Goal: Task Accomplishment & Management: Complete application form

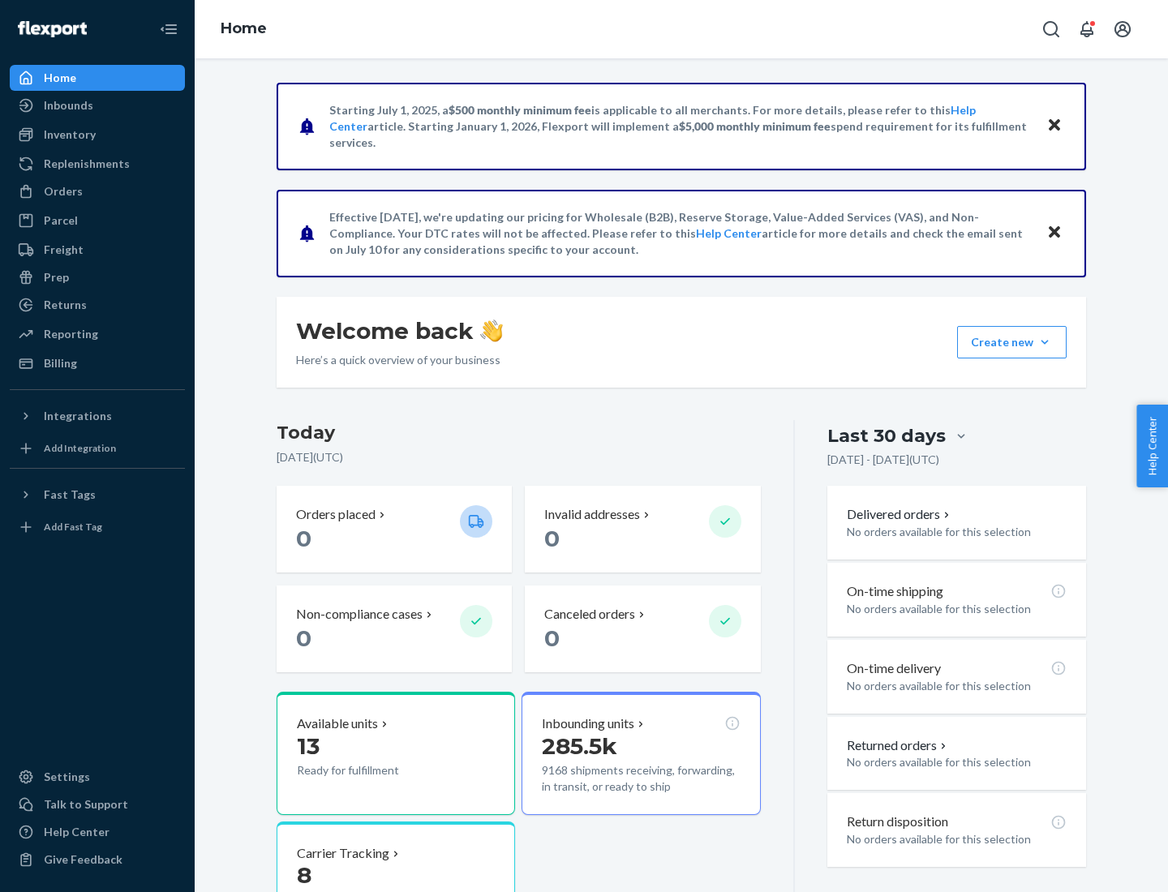
click at [1045, 342] on button "Create new Create new inbound Create new order Create new product" at bounding box center [1012, 342] width 110 height 32
click at [97, 105] on div "Inbounds" at bounding box center [97, 105] width 172 height 23
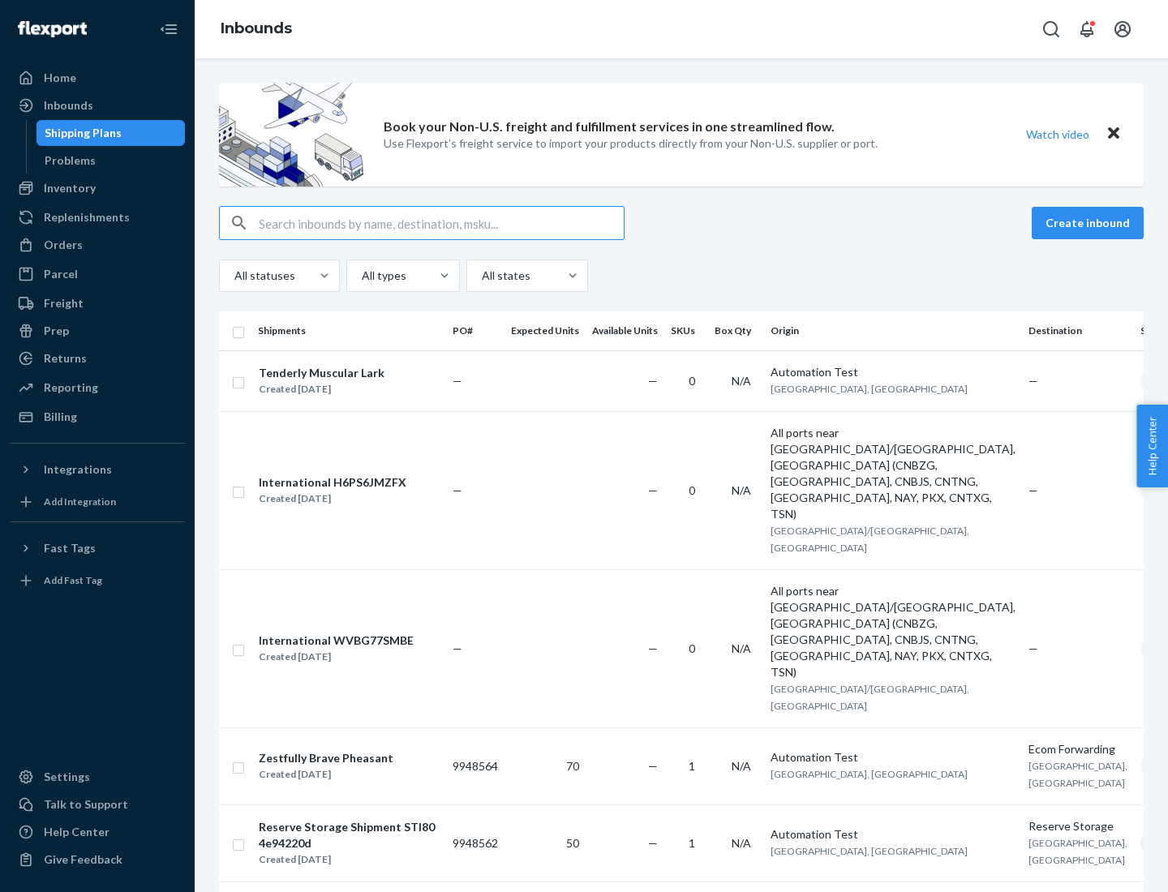
click at [1090, 223] on button "Create inbound" at bounding box center [1088, 223] width 112 height 32
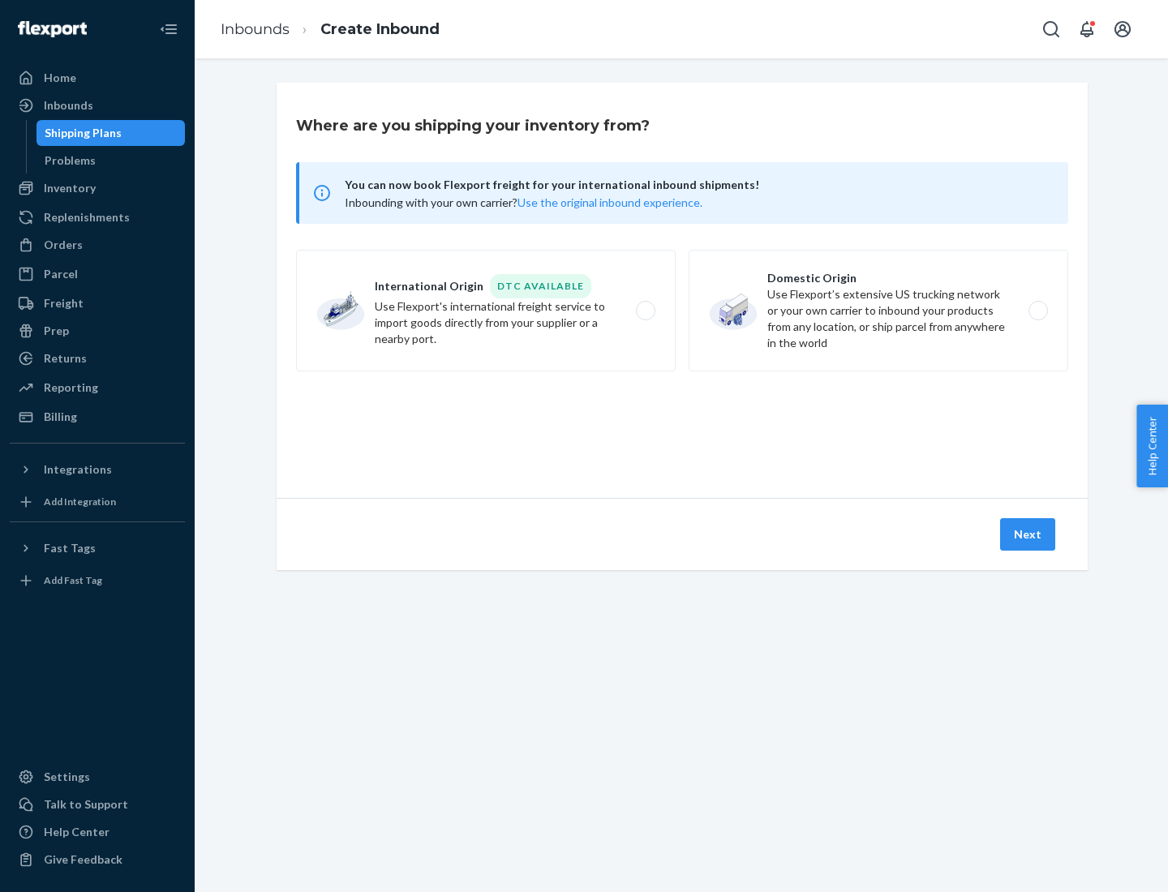
click at [879, 311] on label "Domestic Origin Use Flexport’s extensive US trucking network or your own carrie…" at bounding box center [879, 311] width 380 height 122
click at [1038, 311] on input "Domestic Origin Use Flexport’s extensive US trucking network or your own carrie…" at bounding box center [1043, 311] width 11 height 11
radio input "true"
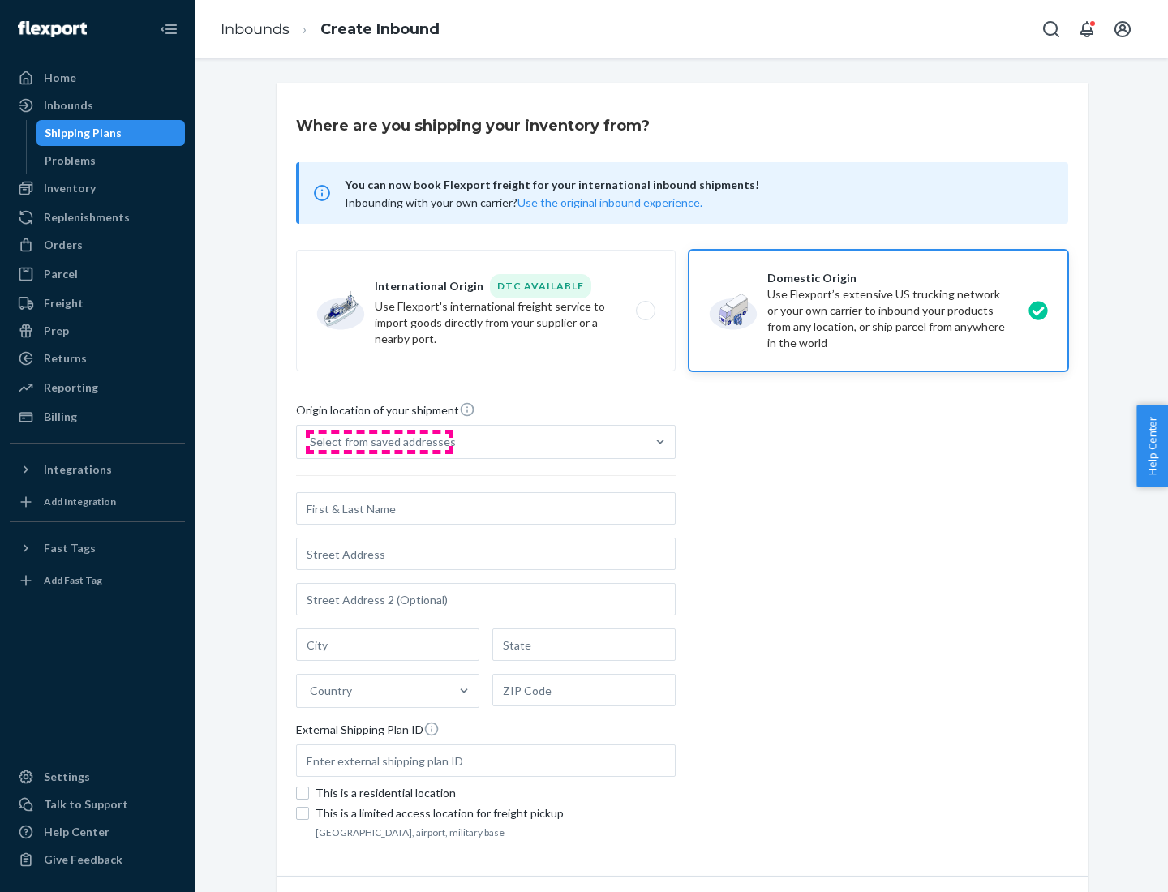
click at [379, 442] on div "Select from saved addresses" at bounding box center [383, 442] width 146 height 16
click at [312, 442] on input "Select from saved addresses" at bounding box center [311, 442] width 2 height 16
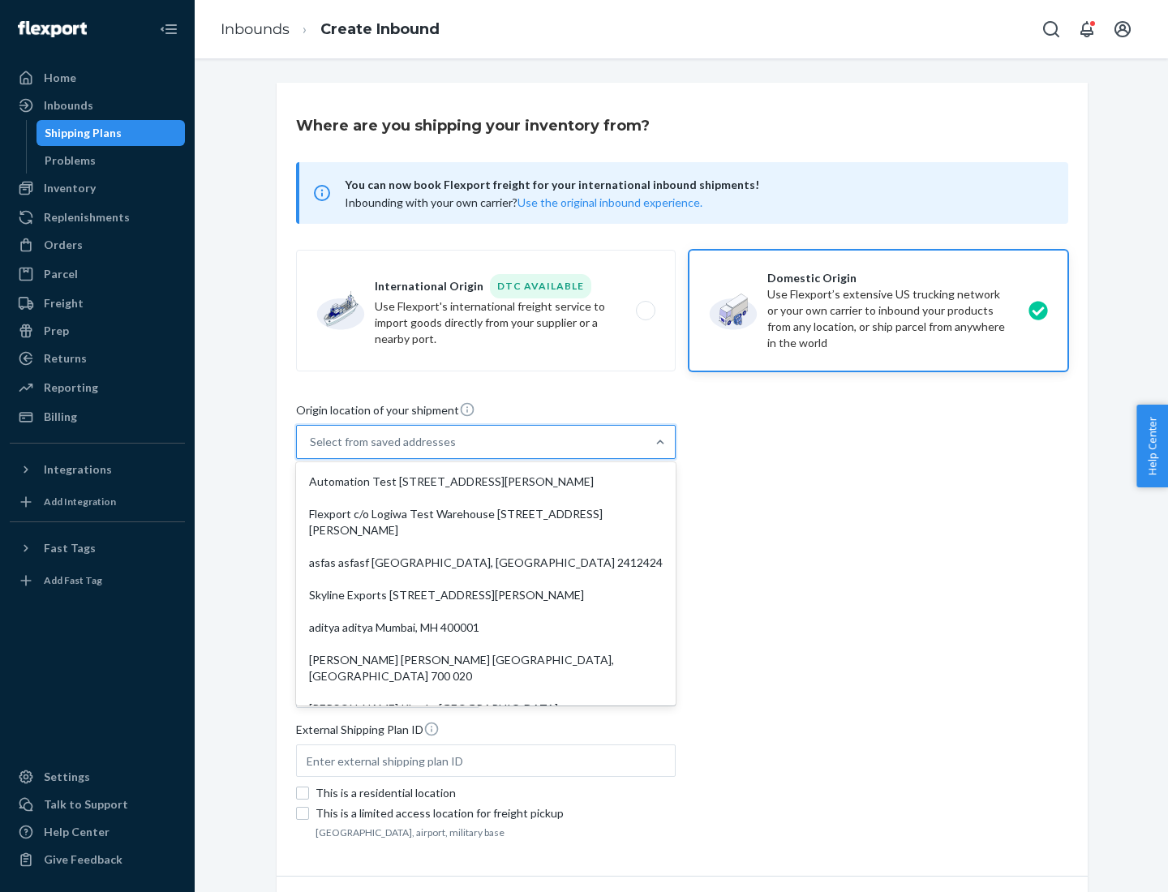
scroll to position [6, 0]
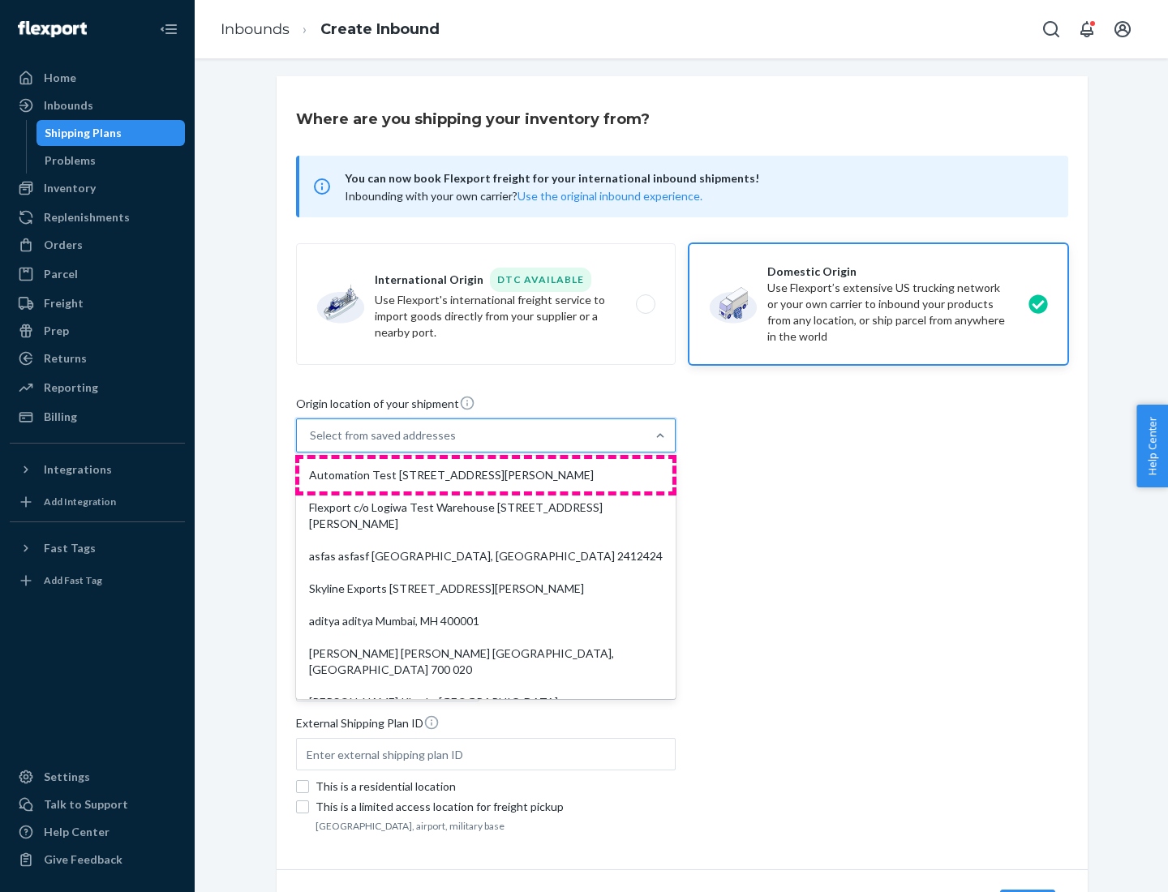
click at [486, 475] on div "Automation Test [STREET_ADDRESS][PERSON_NAME]" at bounding box center [485, 475] width 373 height 32
click at [312, 444] on input "option Automation Test [STREET_ADDRESS][PERSON_NAME]. 9 results available. Use …" at bounding box center [311, 436] width 2 height 16
type input "Automation Test"
type input "9th Floor"
type input "[GEOGRAPHIC_DATA]"
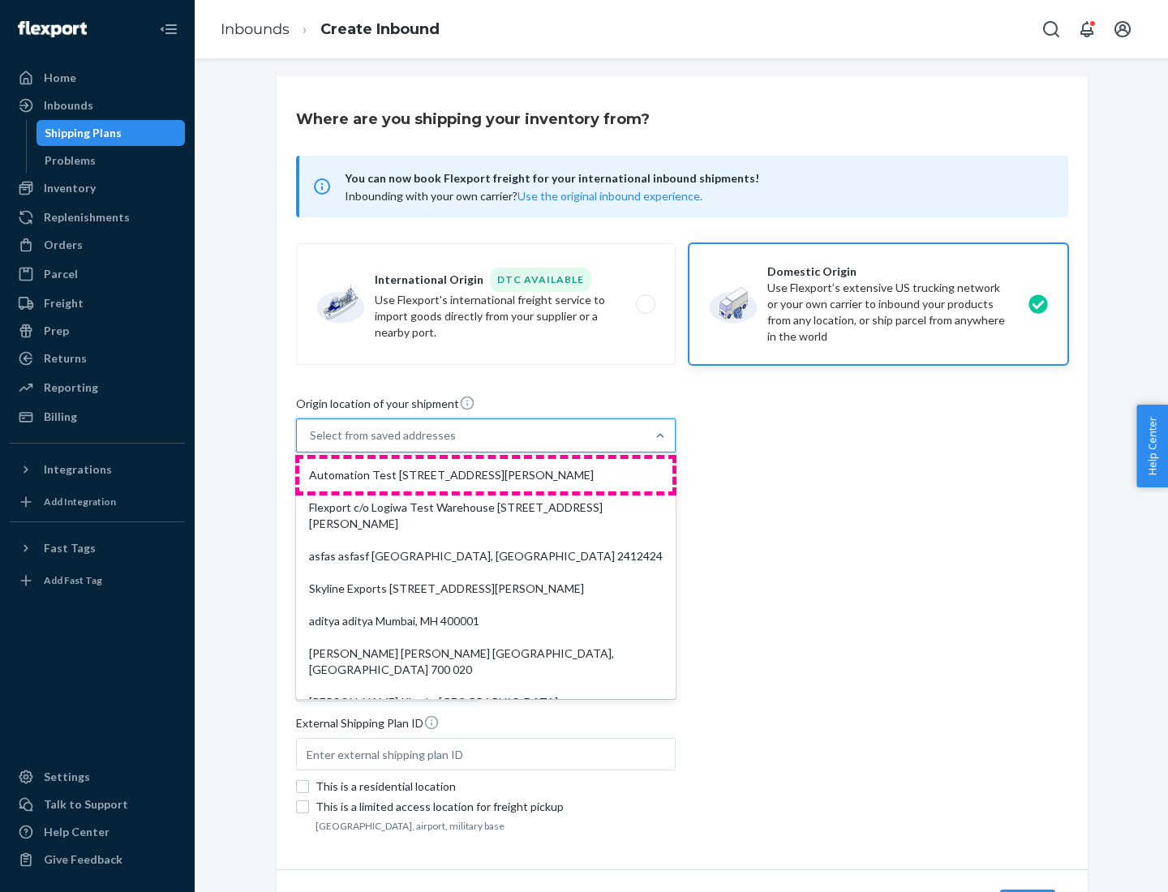
type input "CA"
type input "94104"
type input "[STREET_ADDRESS][PERSON_NAME]"
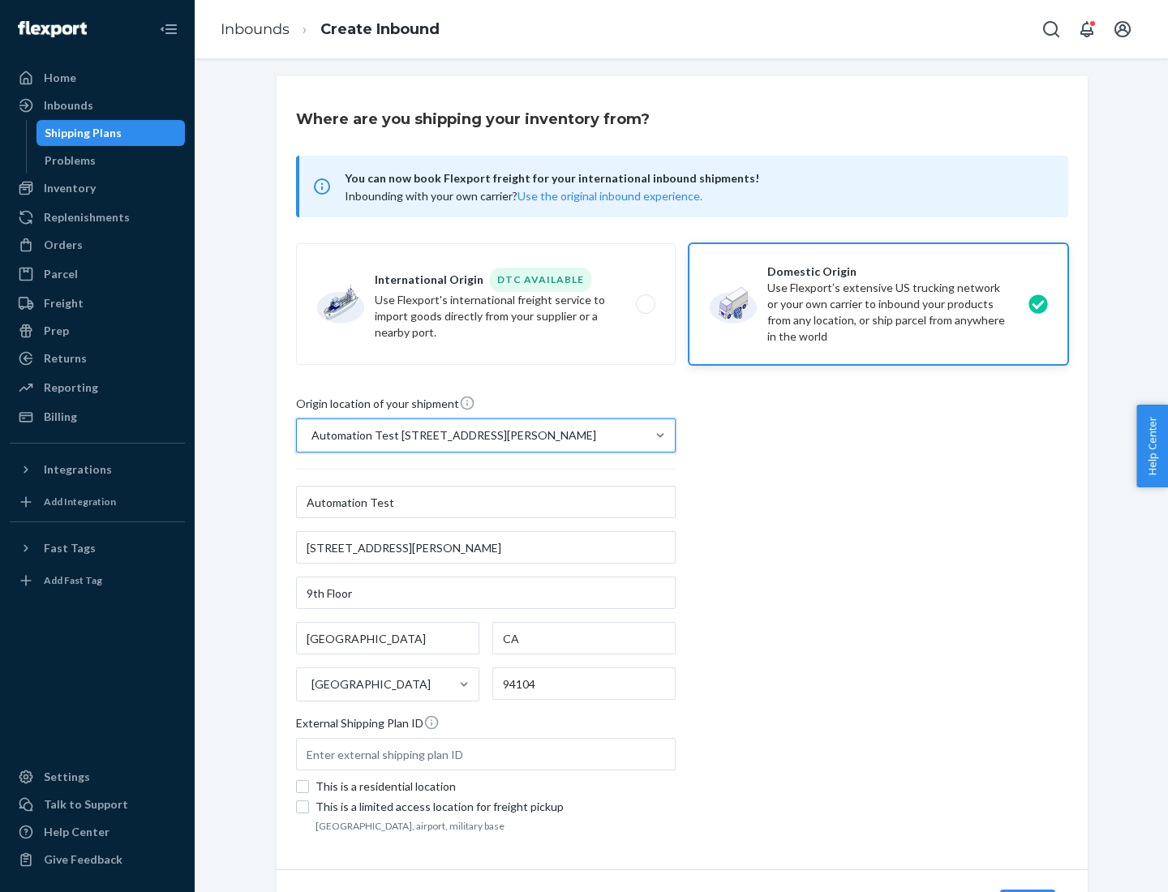
scroll to position [95, 0]
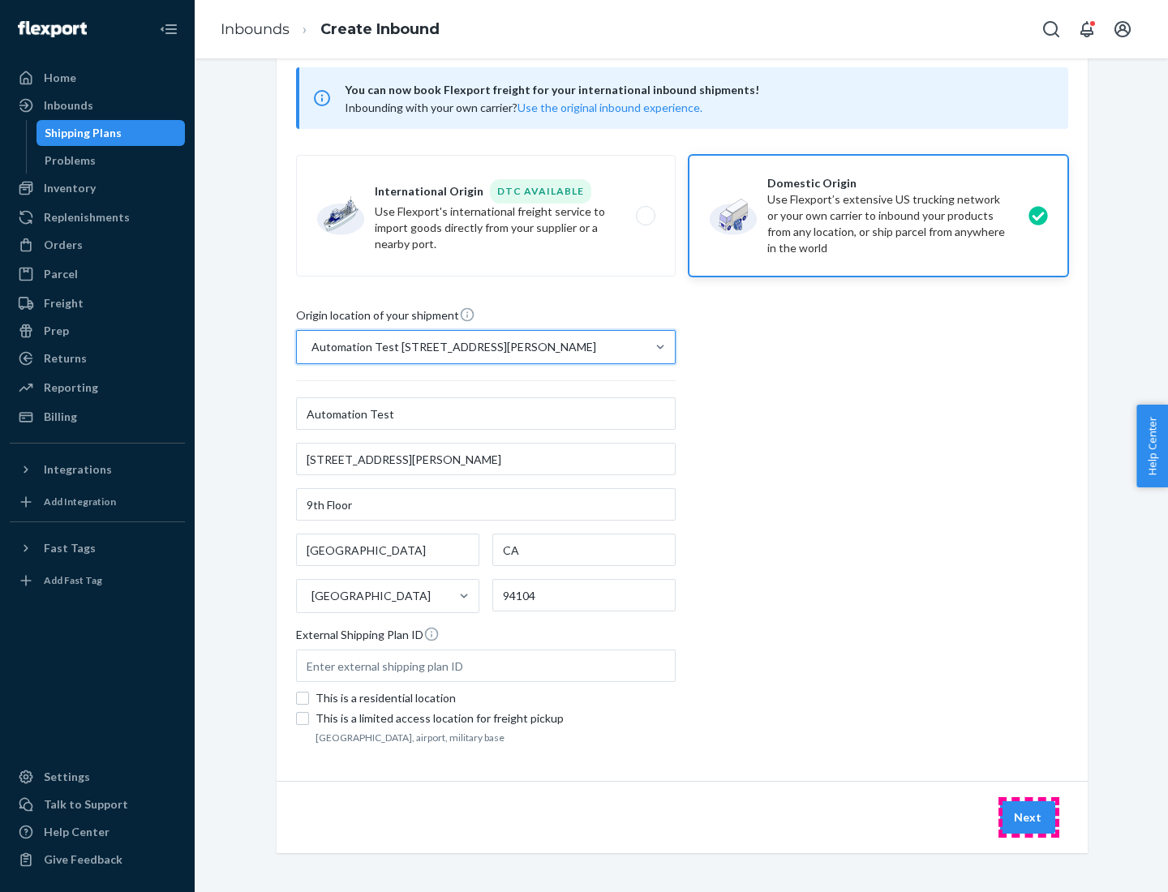
click at [1029, 818] on button "Next" at bounding box center [1027, 818] width 55 height 32
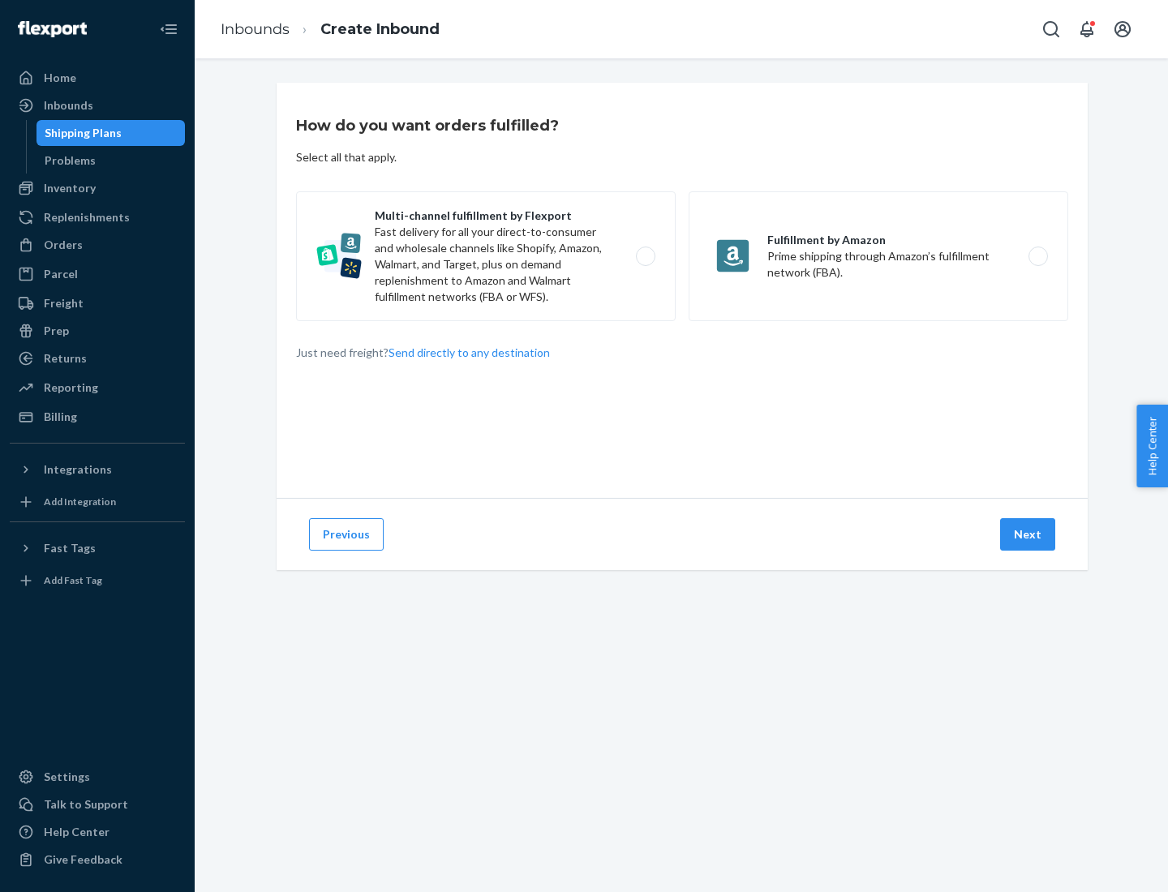
click at [486, 256] on label "Multi-channel fulfillment by Flexport Fast delivery for all your direct-to-cons…" at bounding box center [486, 256] width 380 height 130
click at [645, 256] on input "Multi-channel fulfillment by Flexport Fast delivery for all your direct-to-cons…" at bounding box center [650, 257] width 11 height 11
radio input "true"
click at [1029, 535] on button "Next" at bounding box center [1027, 534] width 55 height 32
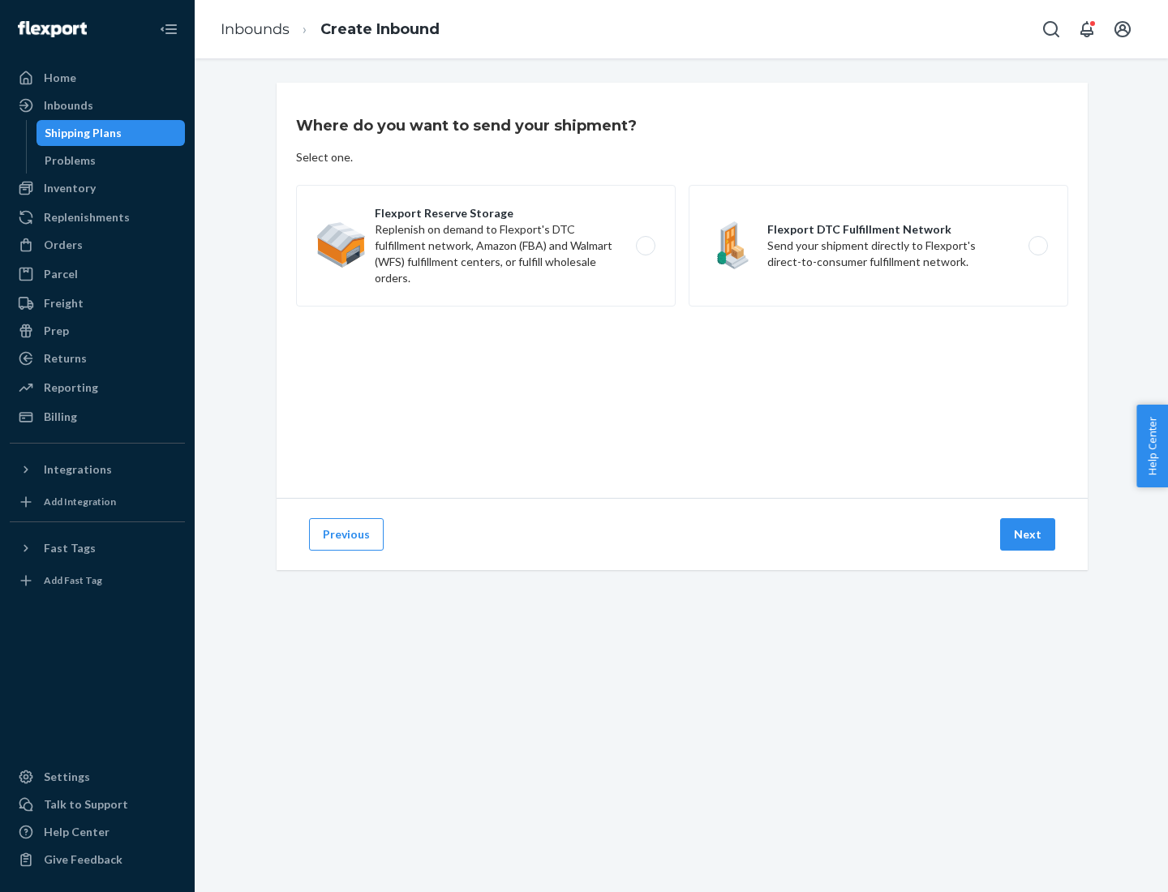
click at [879, 246] on label "Flexport DTC Fulfillment Network Send your shipment directly to Flexport's dire…" at bounding box center [879, 246] width 380 height 122
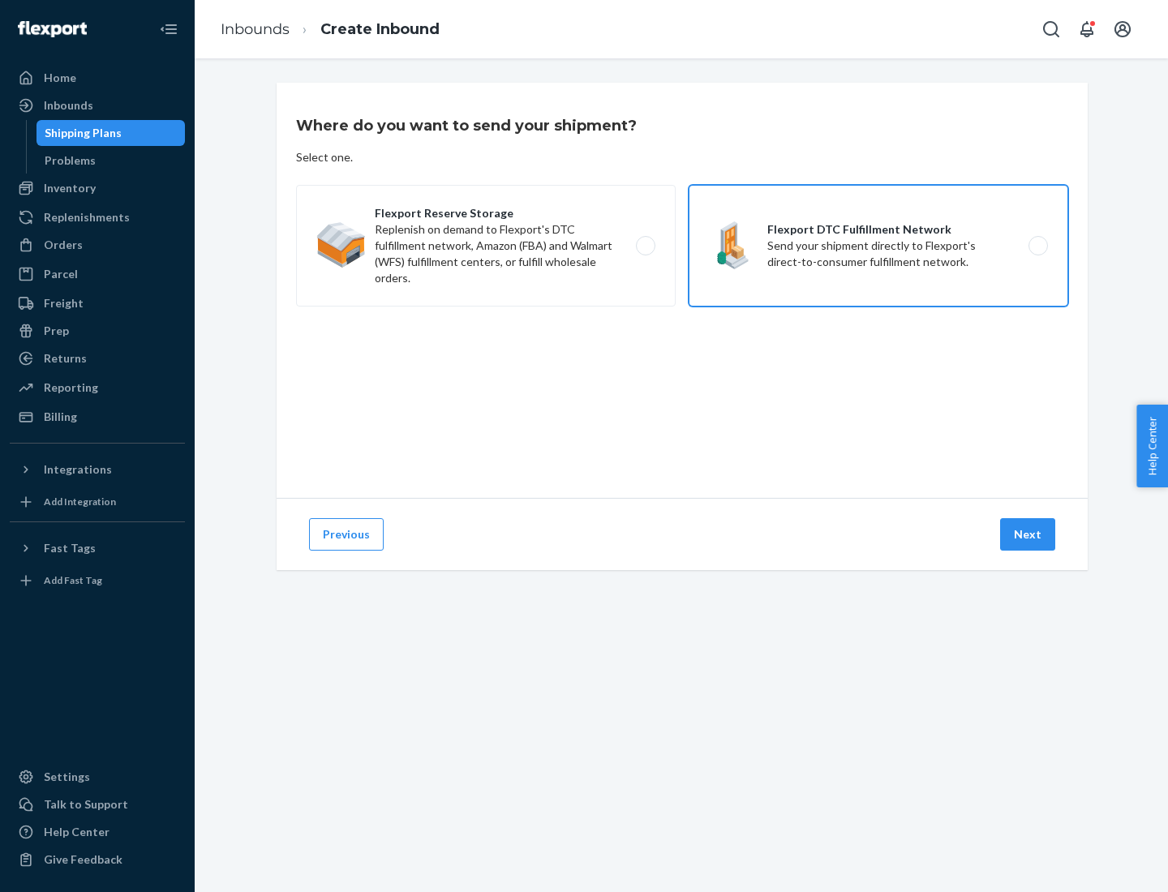
click at [1038, 246] on input "Flexport DTC Fulfillment Network Send your shipment directly to Flexport's dire…" at bounding box center [1043, 246] width 11 height 11
radio input "true"
click at [1029, 535] on button "Next" at bounding box center [1027, 534] width 55 height 32
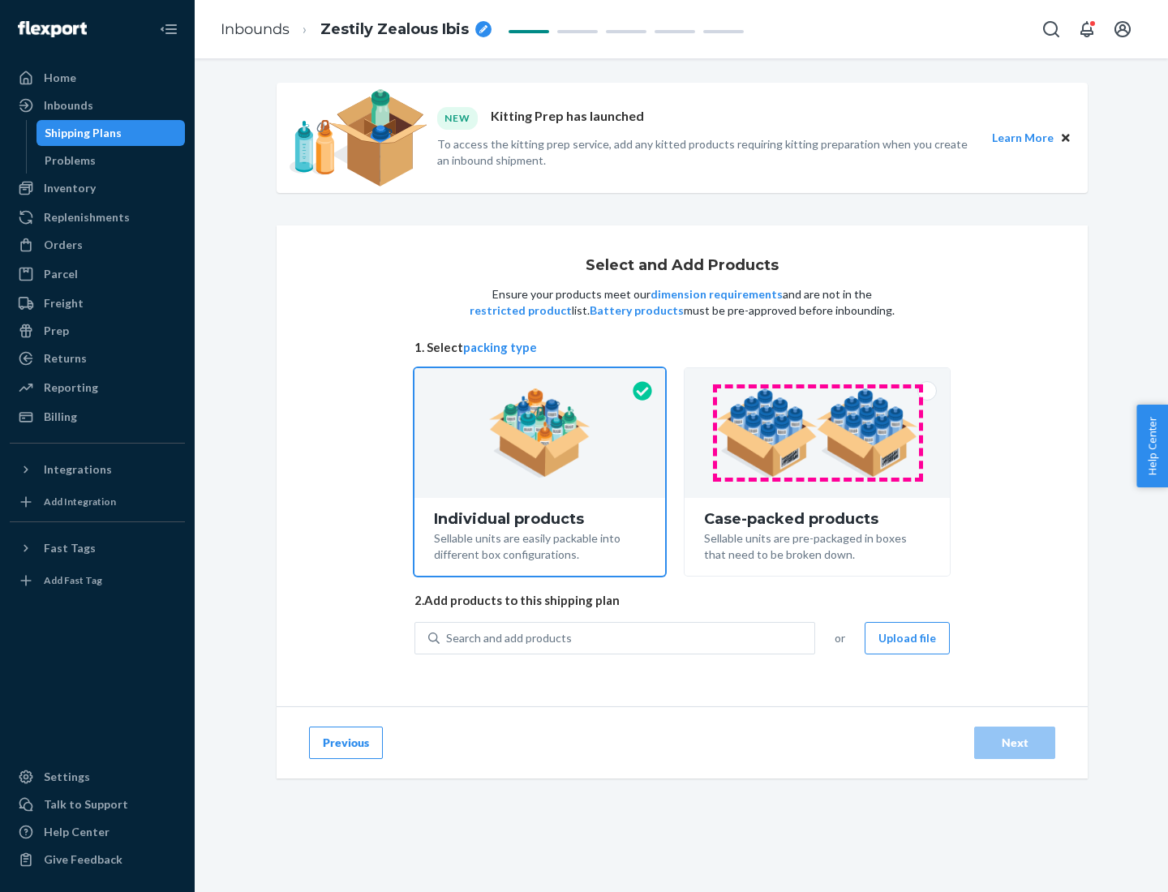
click at [818, 433] on img at bounding box center [817, 433] width 202 height 89
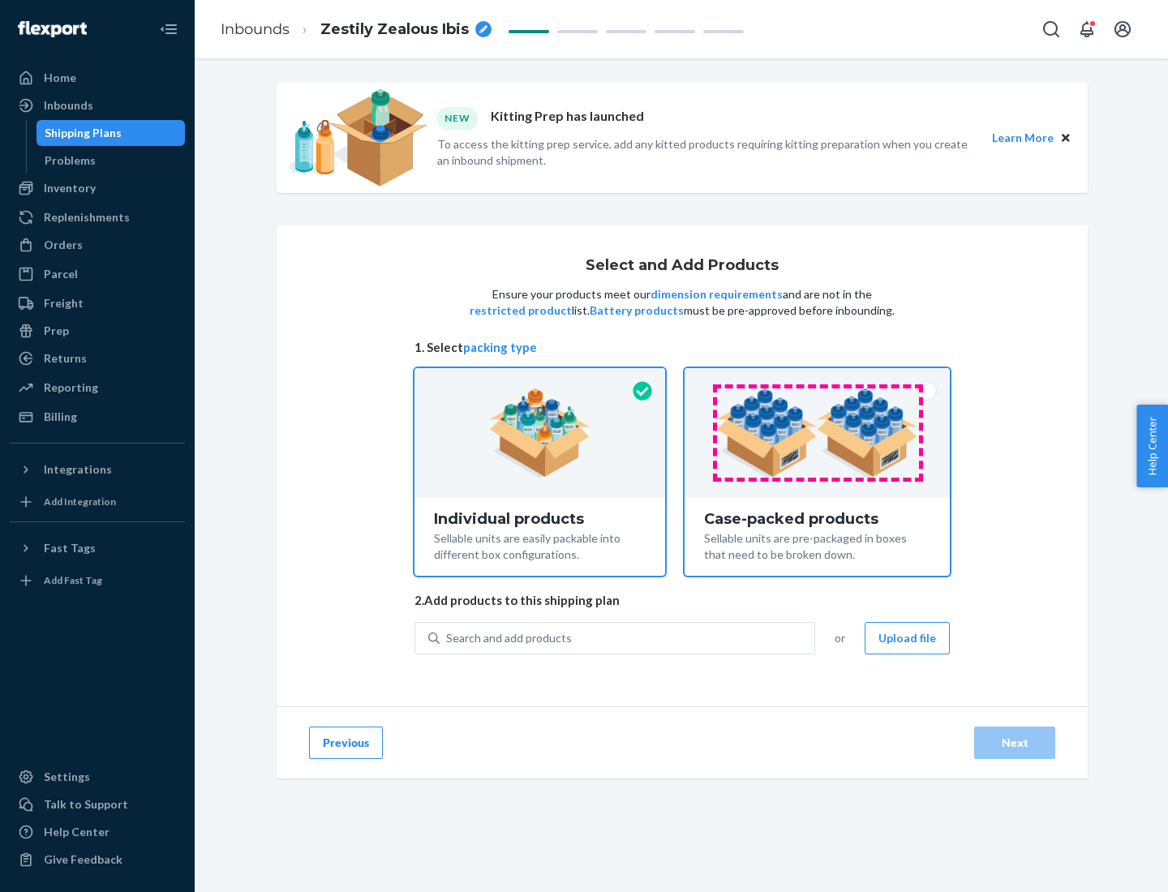
click at [818, 379] on input "Case-packed products Sellable units are pre-packaged in boxes that need to be b…" at bounding box center [817, 373] width 11 height 11
radio input "true"
radio input "false"
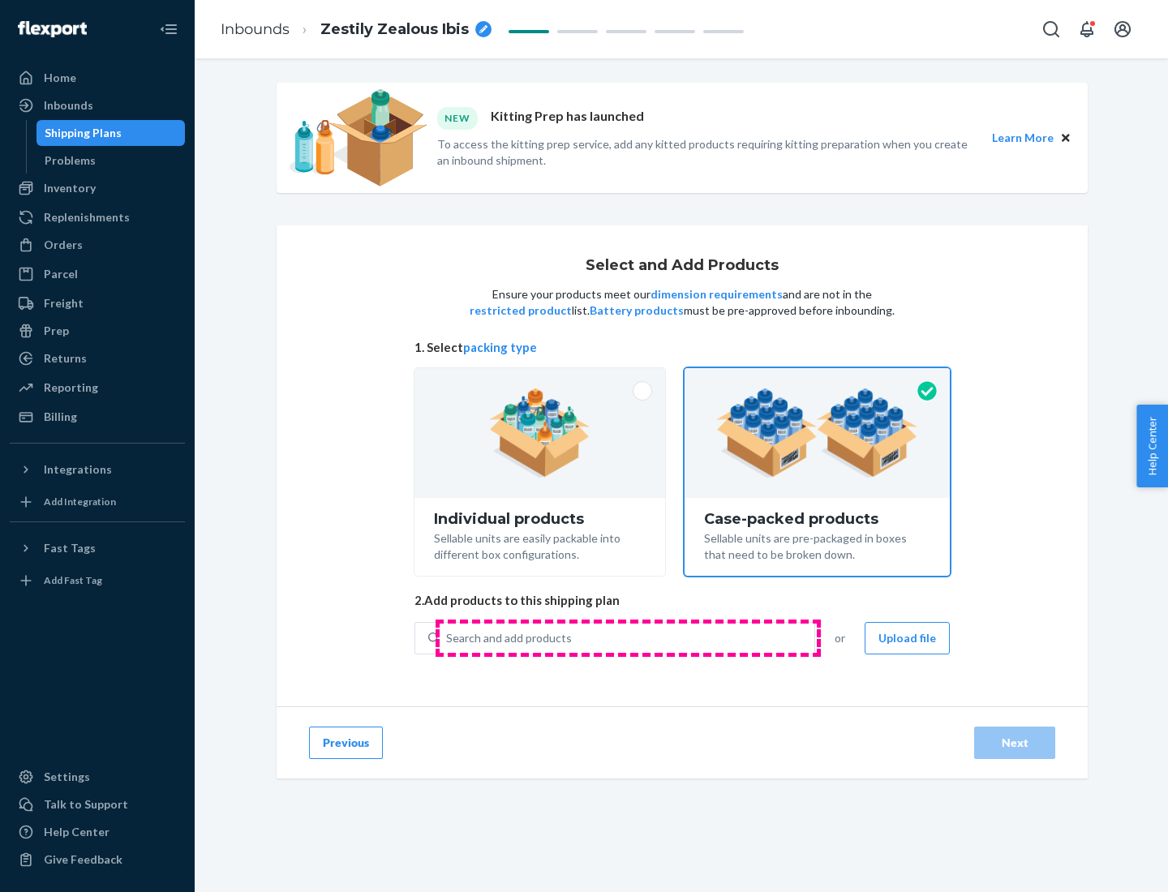
click at [628, 638] on div "Search and add products" at bounding box center [627, 638] width 375 height 29
click at [448, 638] on input "Search and add products" at bounding box center [447, 638] width 2 height 16
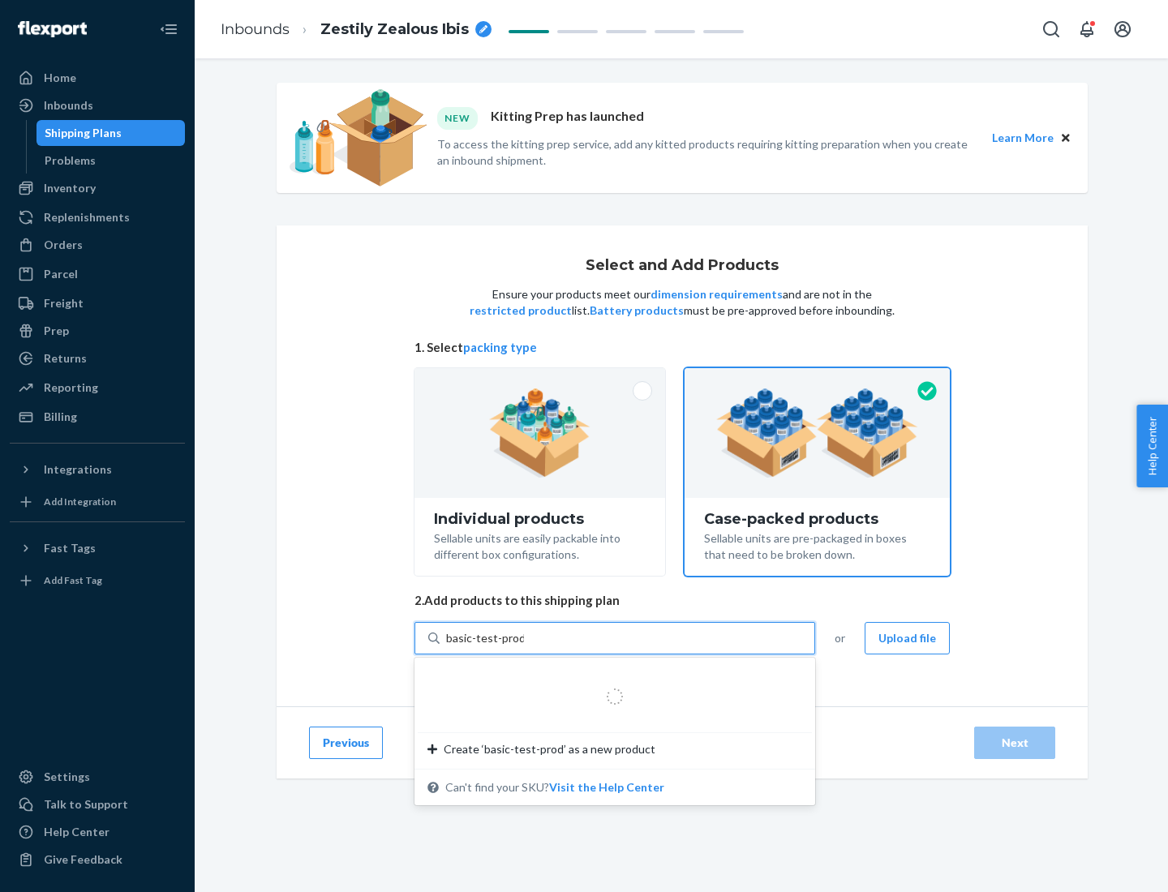
type input "basic-test-product-1"
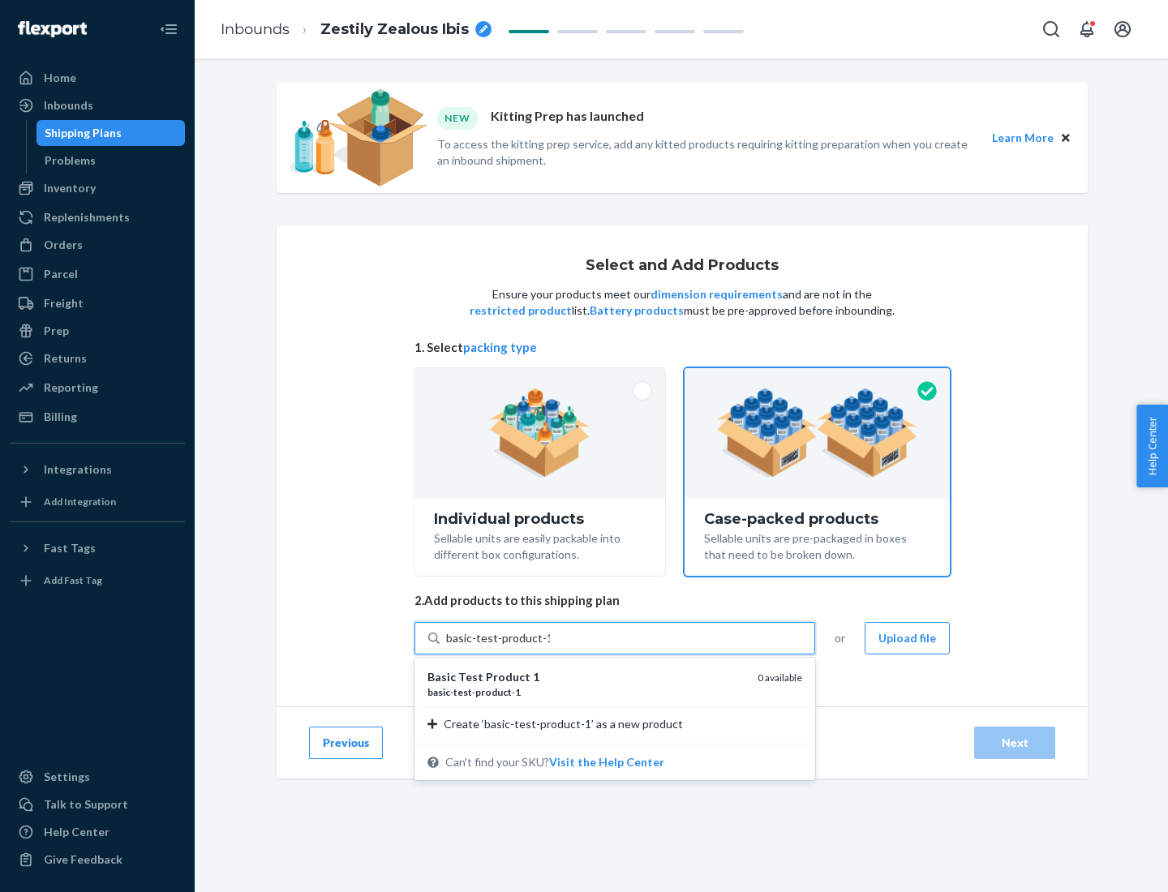
click at [587, 692] on div "basic - test - product - 1" at bounding box center [586, 693] width 317 height 14
click at [550, 647] on input "basic-test-product-1" at bounding box center [498, 638] width 104 height 16
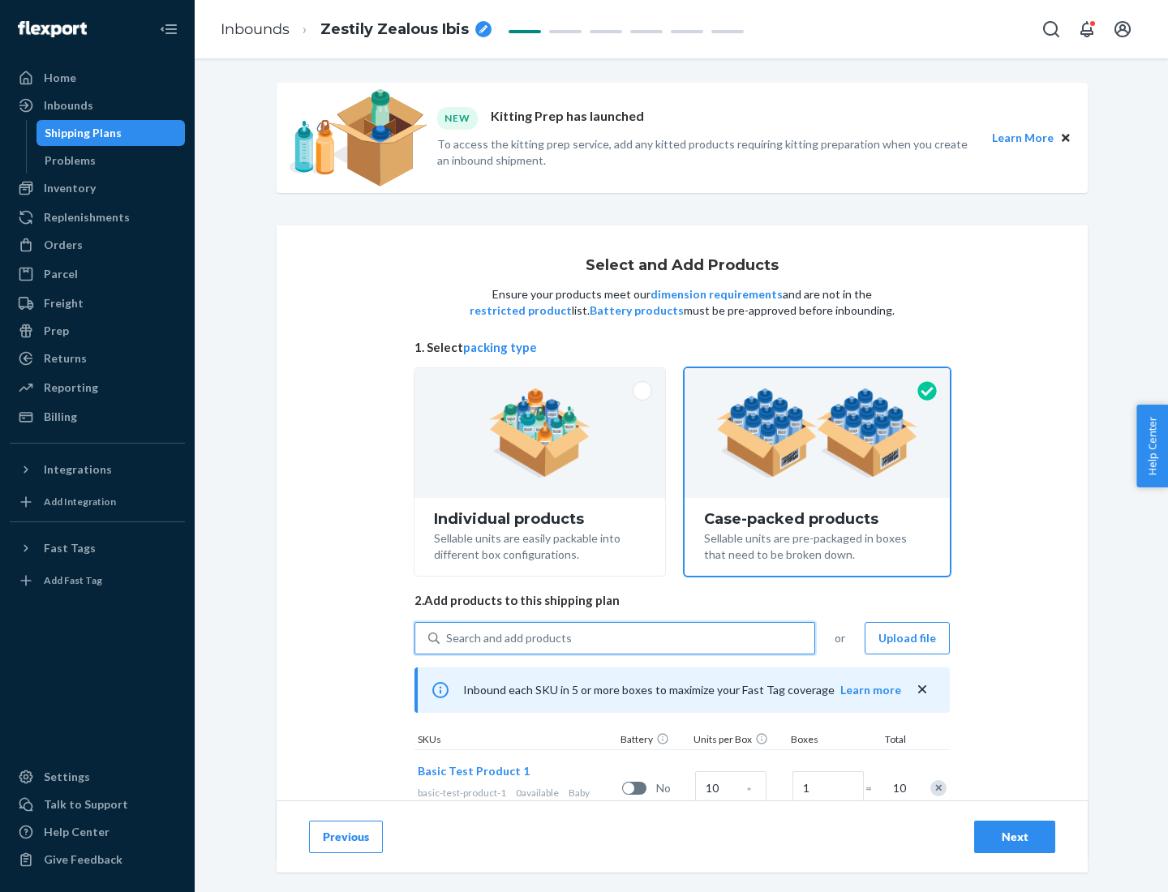
scroll to position [58, 0]
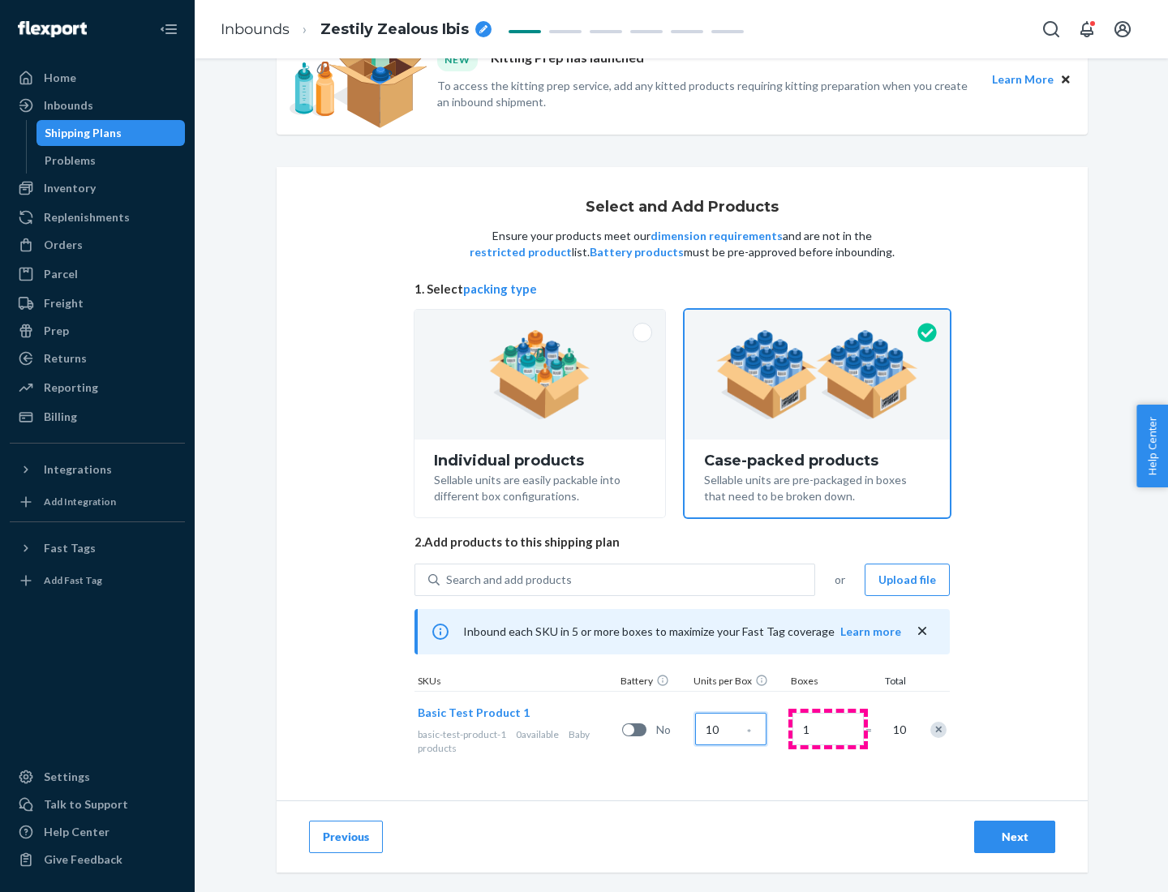
type input "10"
type input "7"
click at [1015, 837] on div "Next" at bounding box center [1015, 837] width 54 height 16
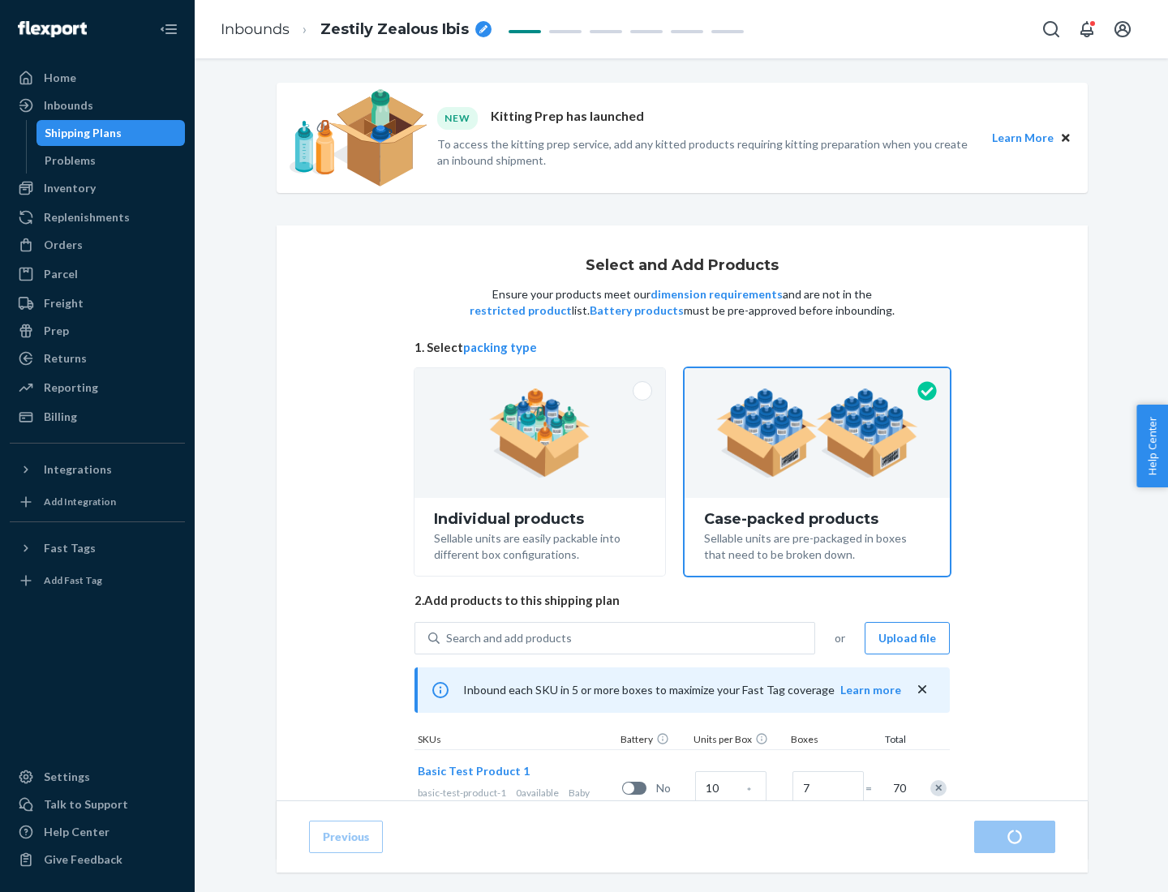
radio input "true"
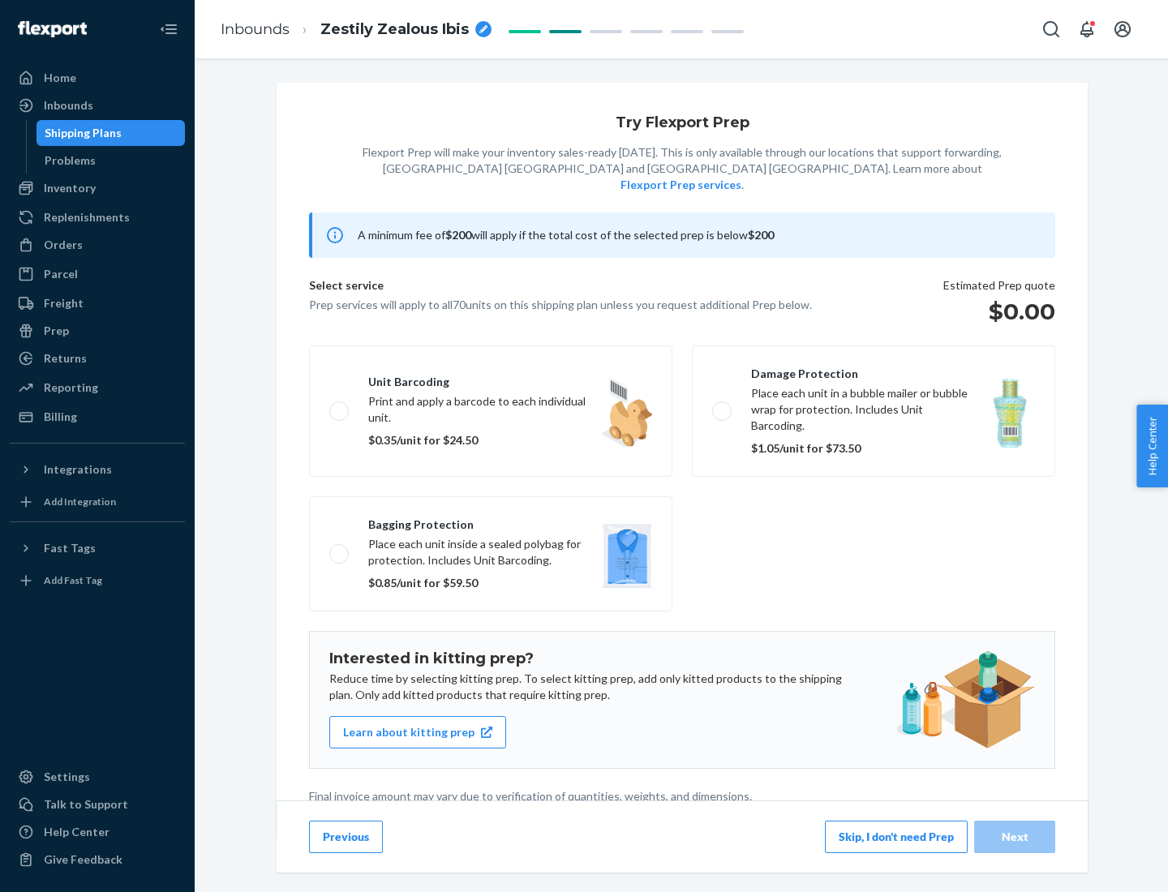
scroll to position [4, 0]
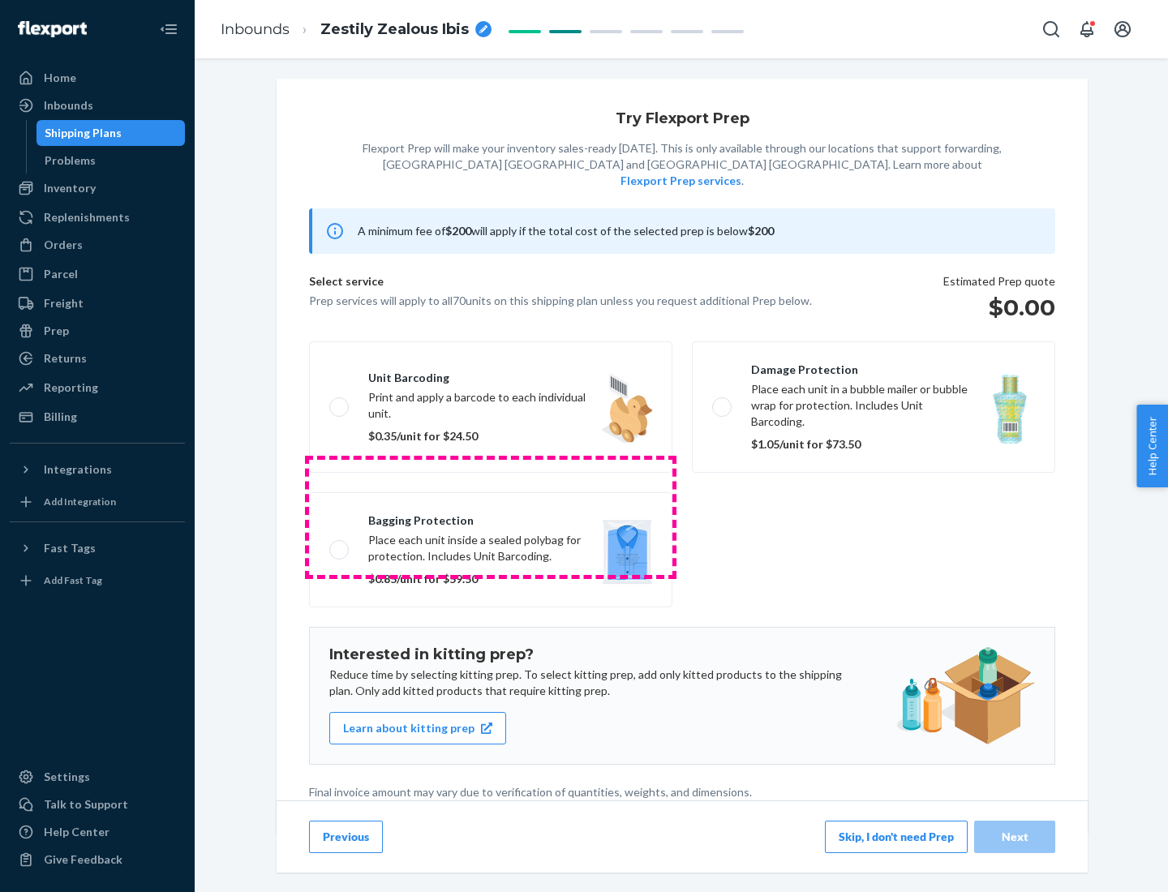
click at [491, 517] on label "Bagging protection Place each unit inside a sealed polybag for protection. Incl…" at bounding box center [490, 549] width 363 height 115
click at [340, 544] on input "Bagging protection Place each unit inside a sealed polybag for protection. Incl…" at bounding box center [334, 549] width 11 height 11
checkbox input "true"
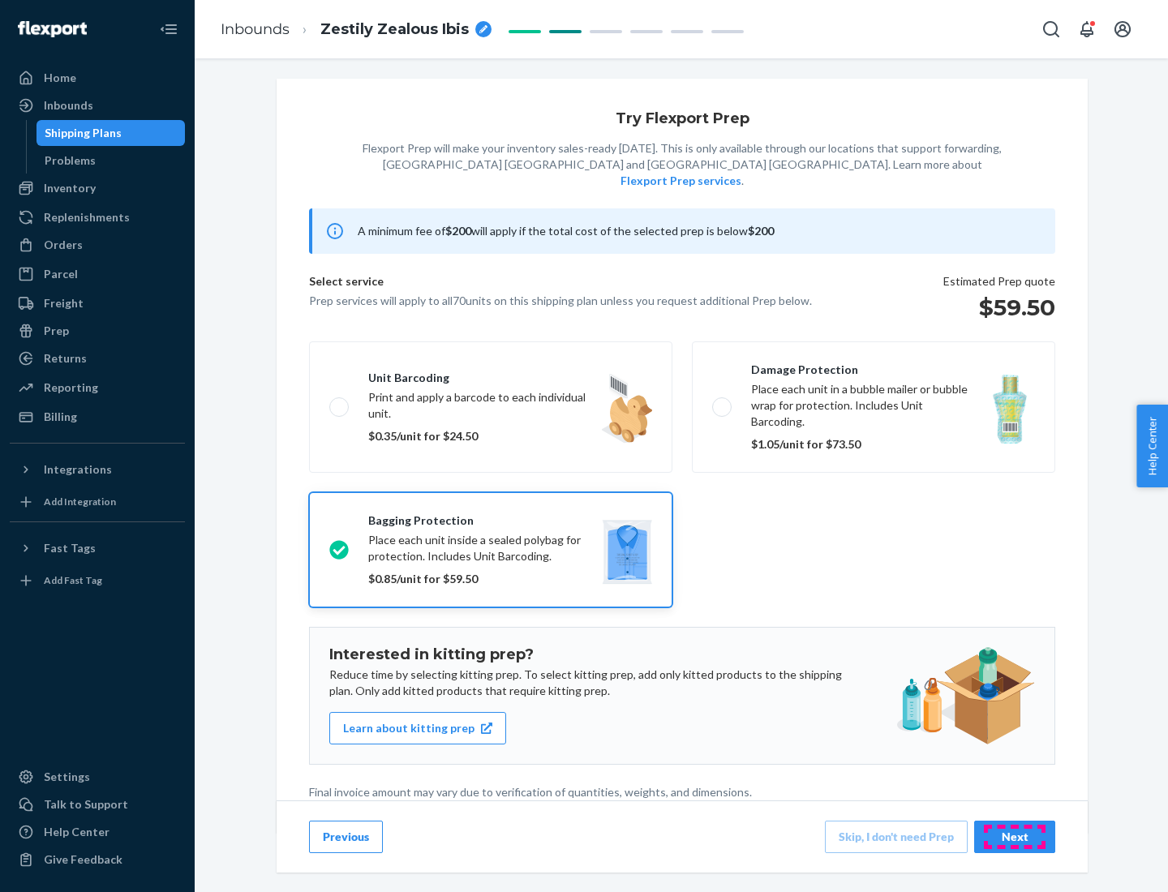
click at [1015, 836] on div "Next" at bounding box center [1015, 837] width 54 height 16
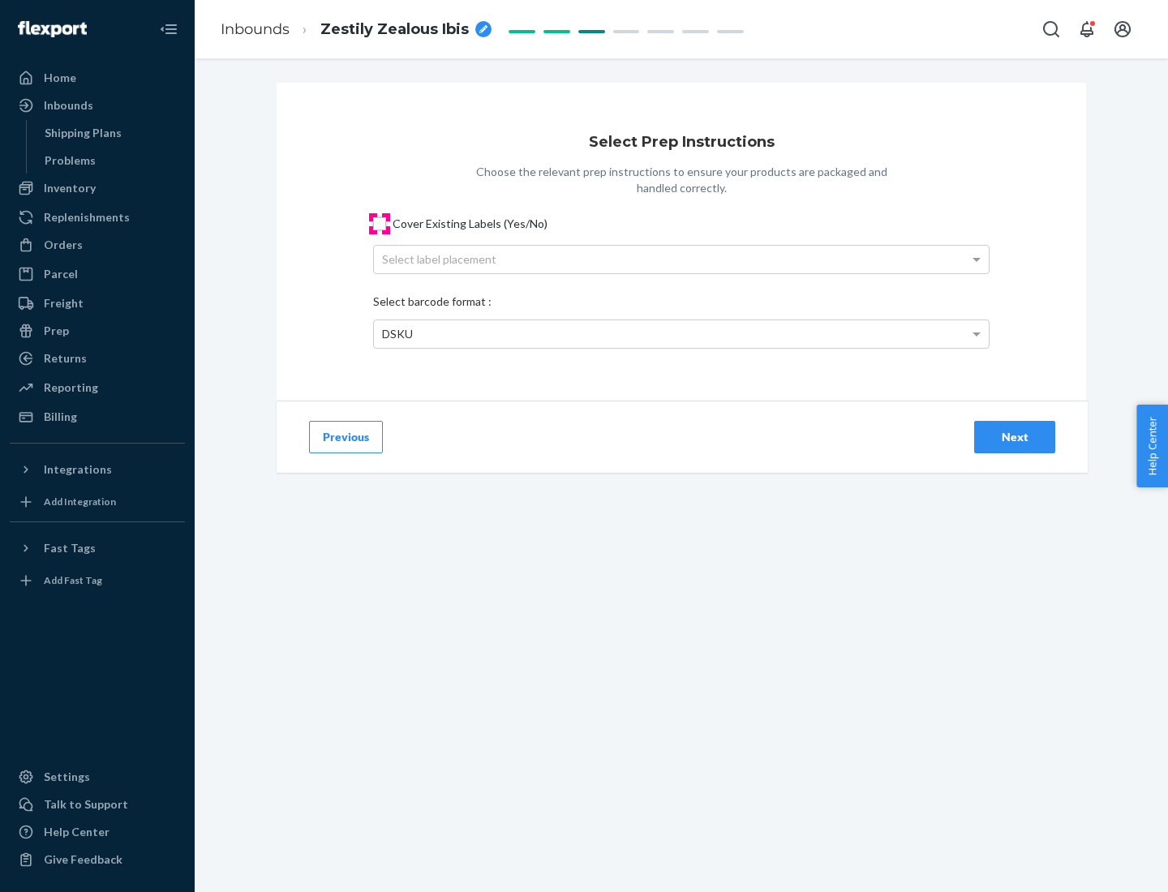
click at [380, 223] on input "Cover Existing Labels (Yes/No)" at bounding box center [379, 223] width 13 height 13
checkbox input "true"
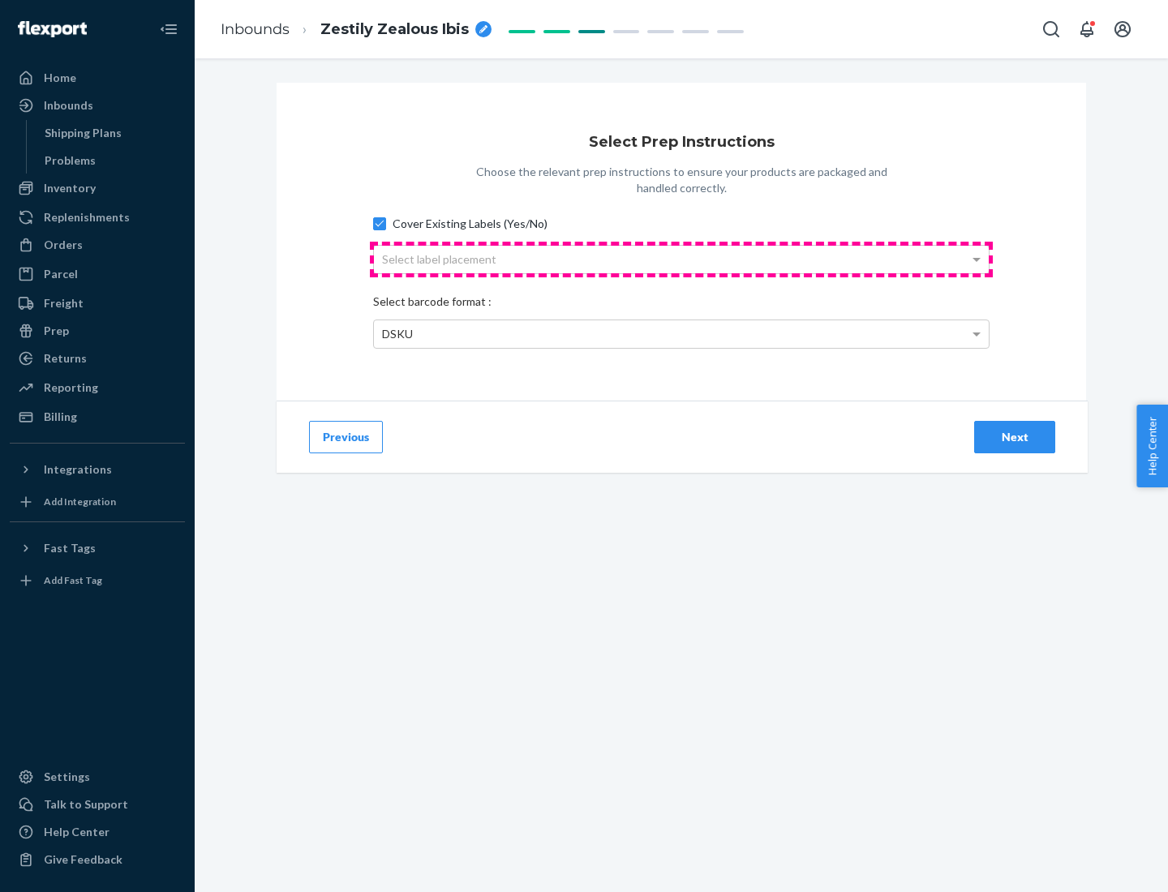
click at [681, 259] on div "Select label placement" at bounding box center [681, 260] width 615 height 28
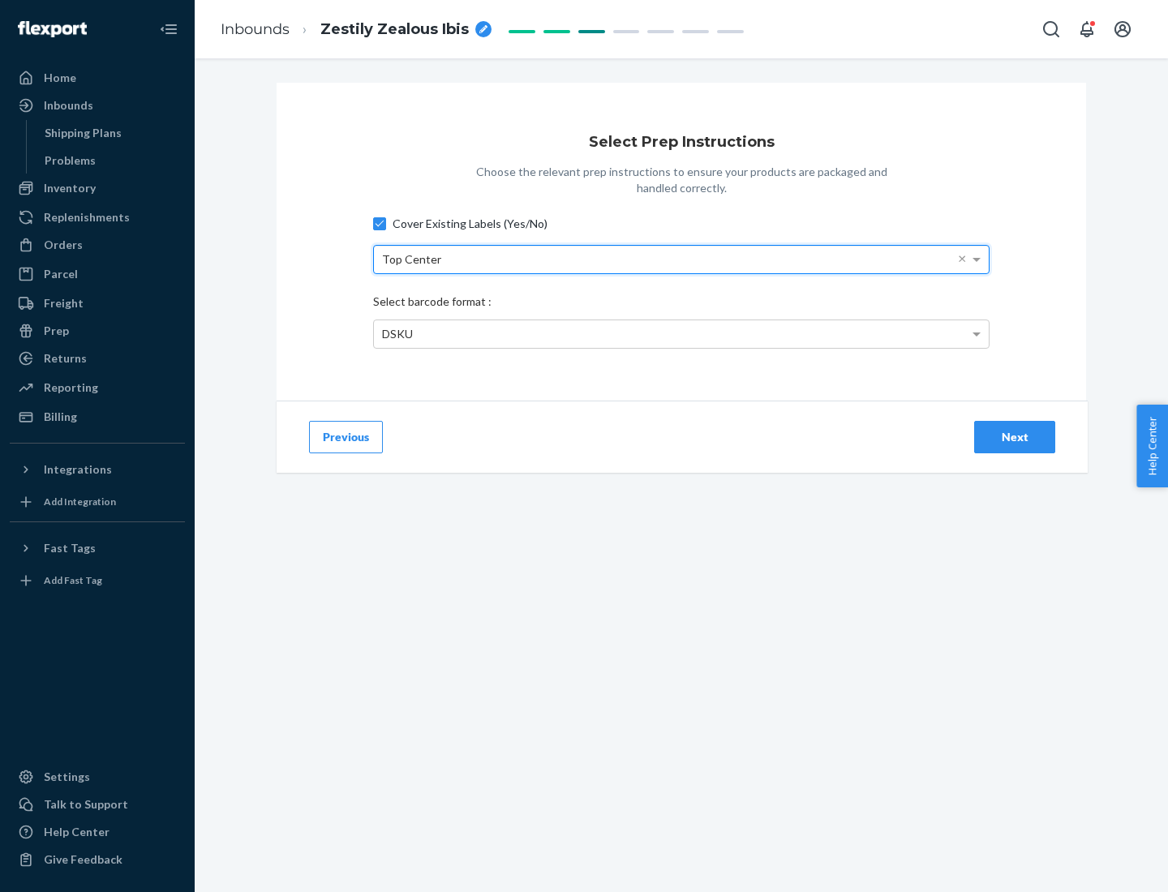
click at [681, 333] on div "DSKU" at bounding box center [681, 334] width 615 height 28
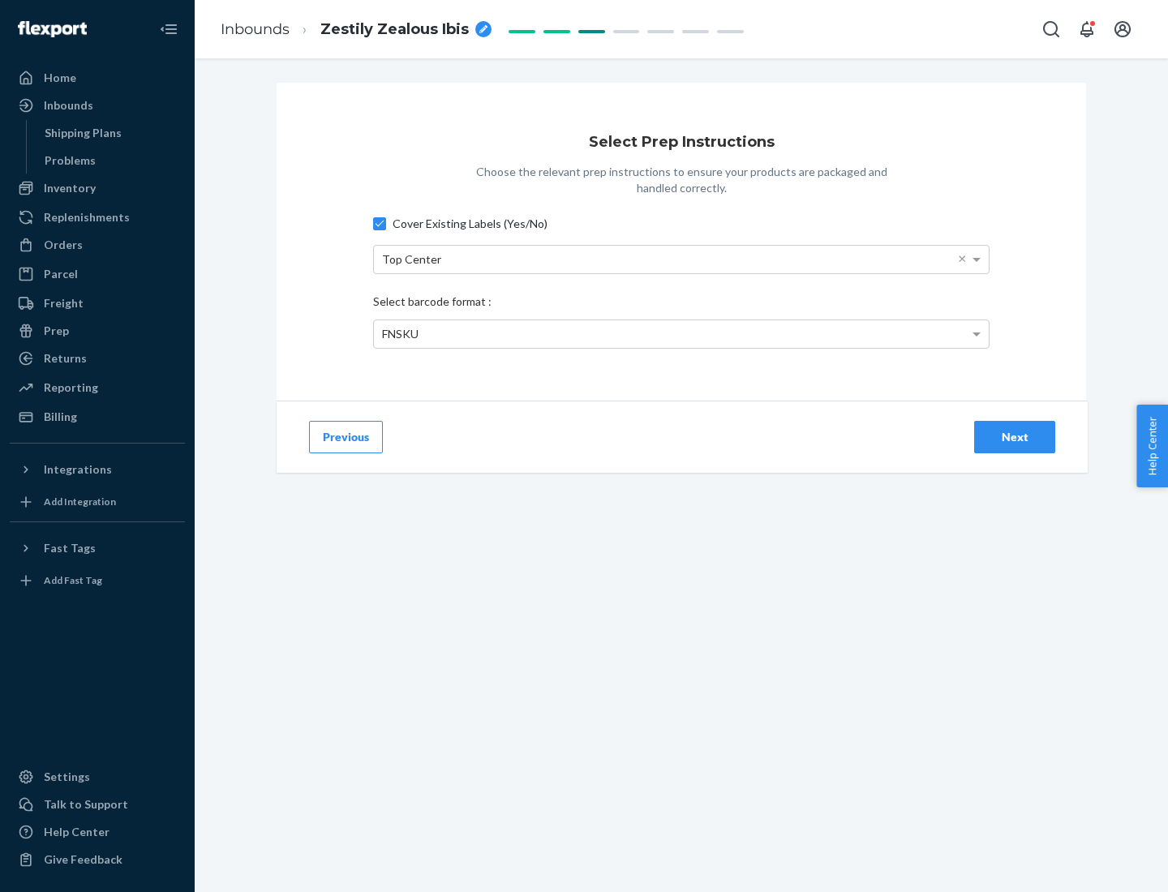
click at [1015, 436] on div "Next" at bounding box center [1015, 437] width 54 height 16
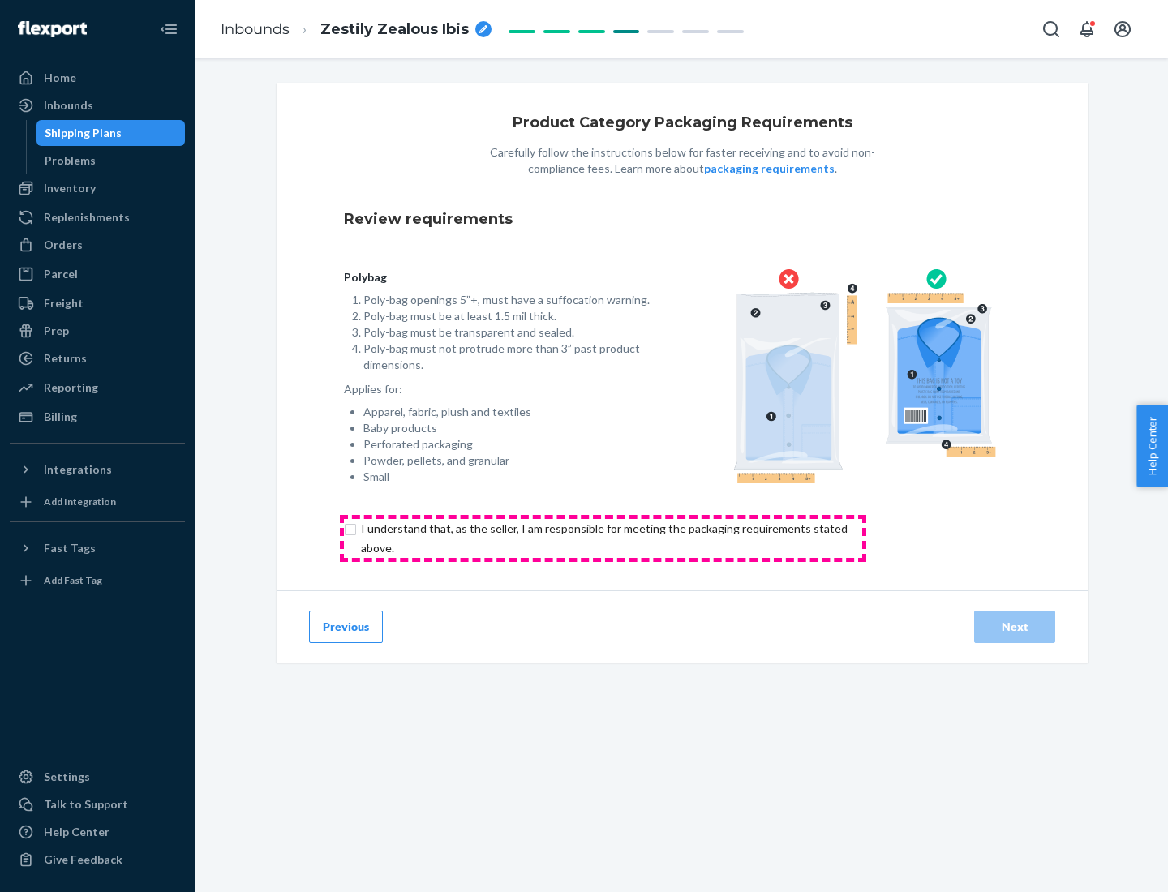
click at [603, 538] on input "checkbox" at bounding box center [614, 538] width 540 height 39
checkbox input "true"
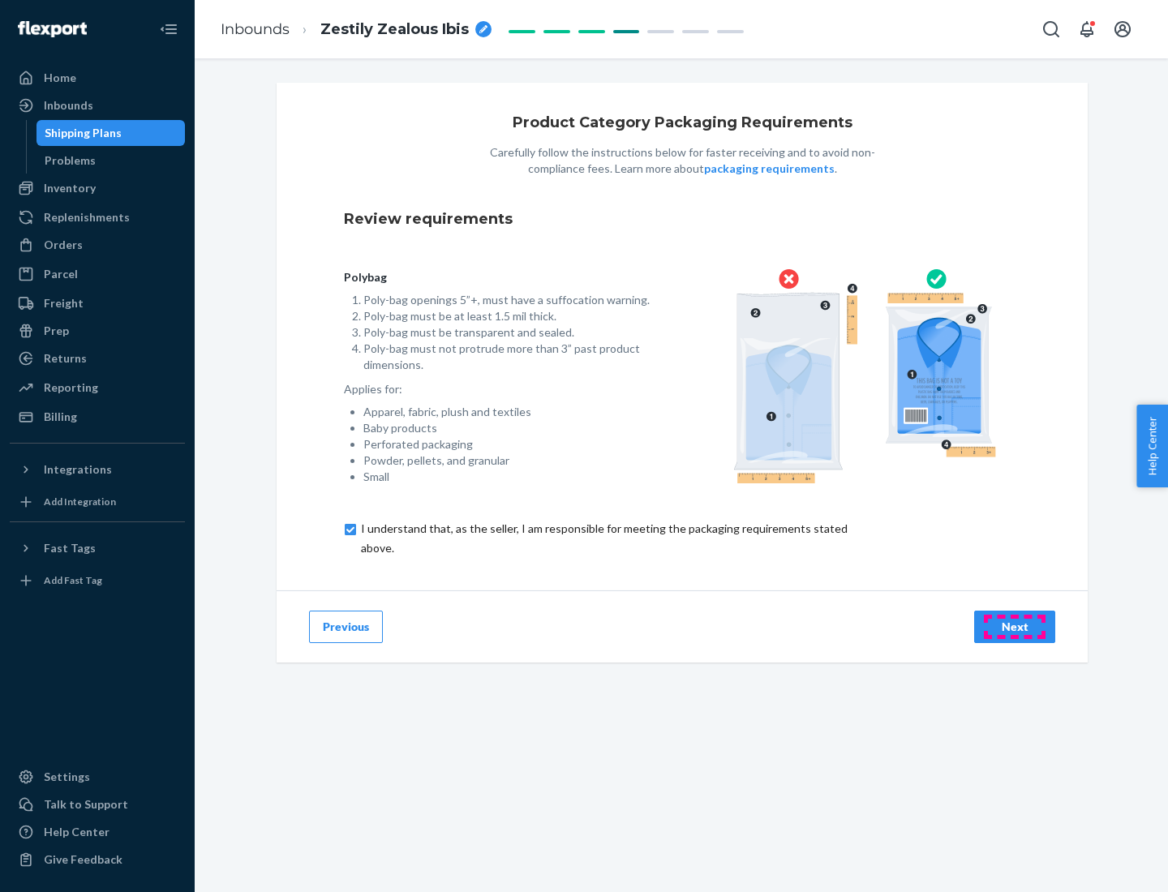
click at [1015, 626] on div "Next" at bounding box center [1015, 627] width 54 height 16
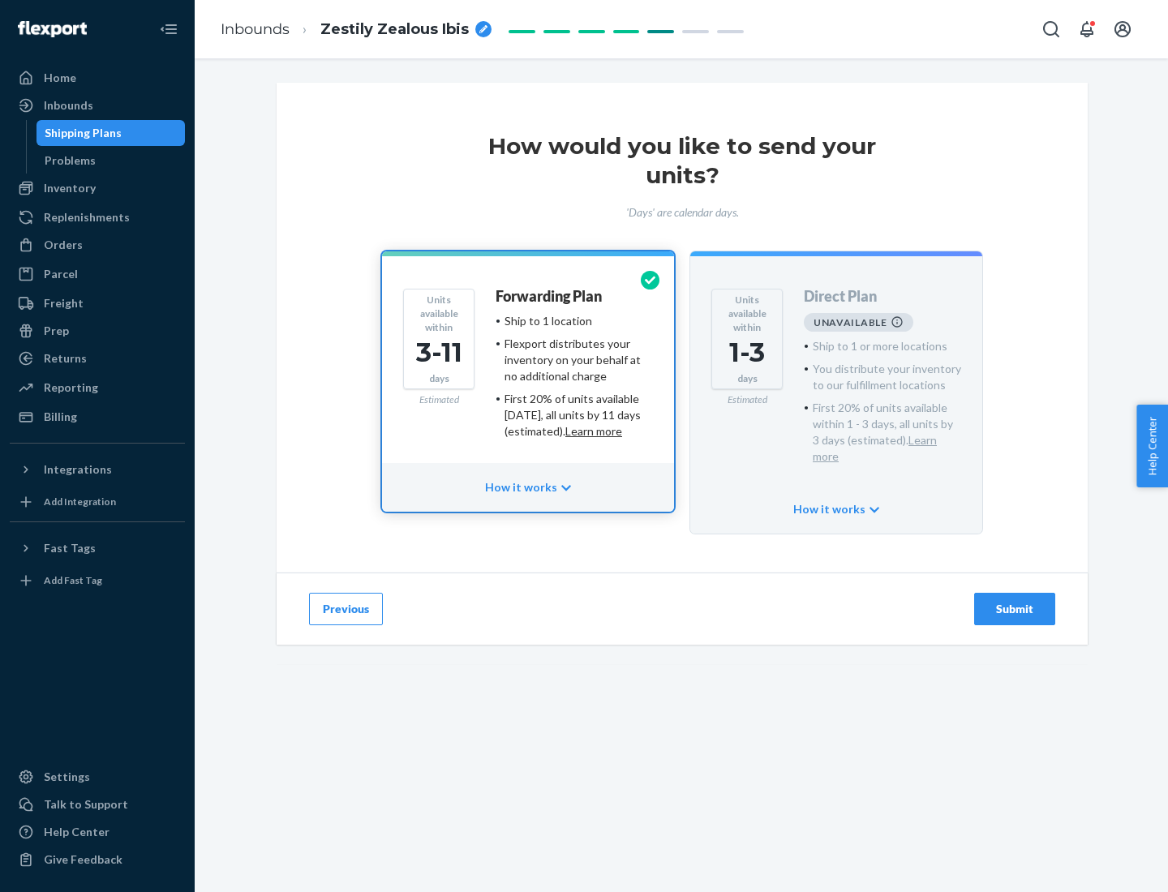
click at [550, 296] on h4 "Forwarding Plan" at bounding box center [549, 297] width 106 height 16
click at [1015, 601] on div "Submit" at bounding box center [1015, 609] width 54 height 16
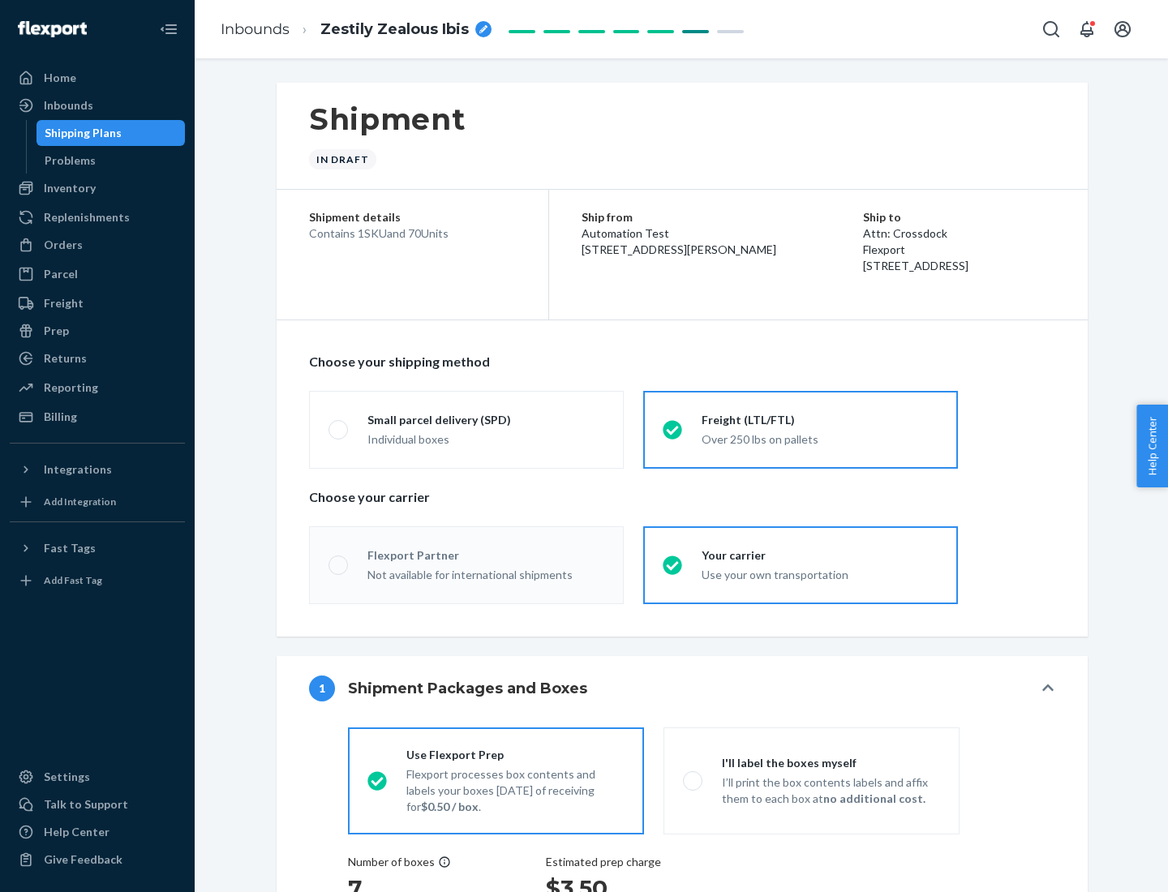
radio input "true"
radio input "false"
radio input "true"
radio input "false"
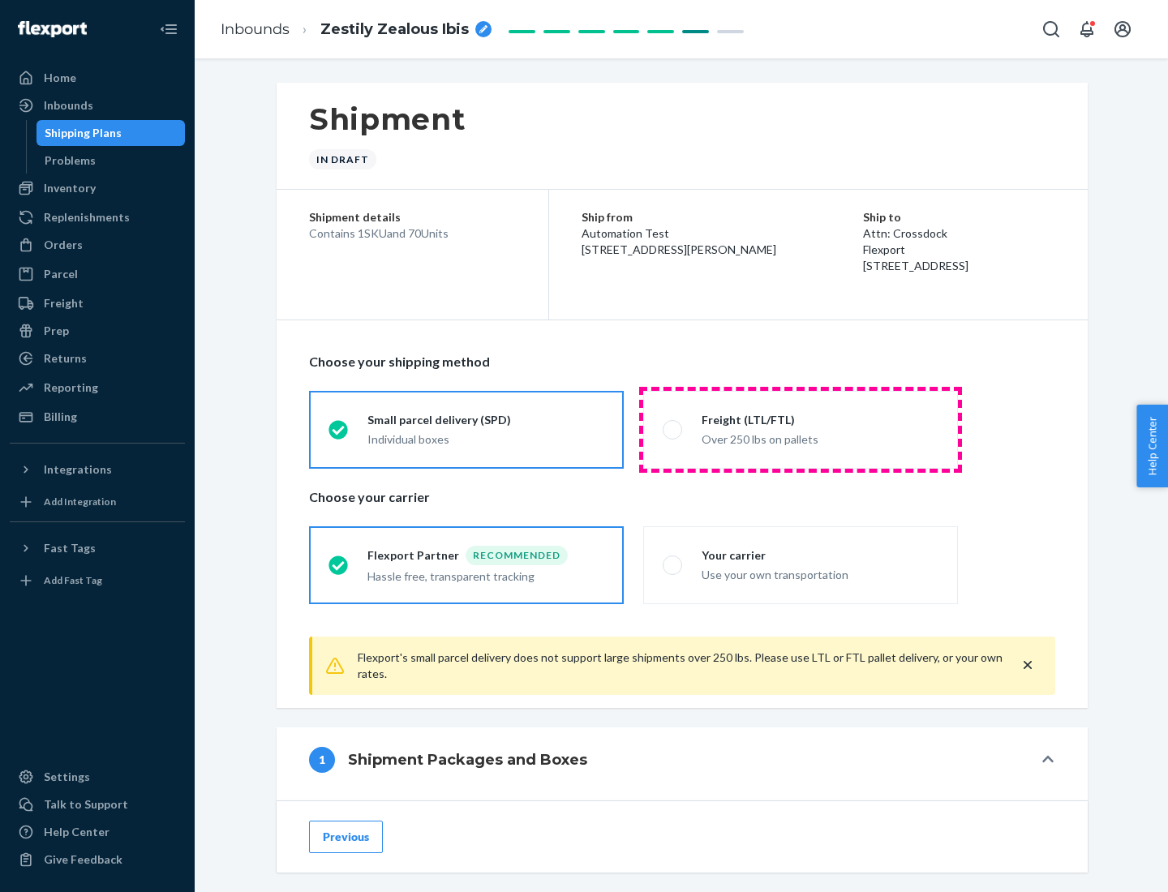
click at [801, 429] on div "Over 250 lbs on pallets" at bounding box center [820, 437] width 237 height 19
click at [673, 429] on input "Freight (LTL/FTL) Over 250 lbs on pallets" at bounding box center [668, 429] width 11 height 11
radio input "true"
radio input "false"
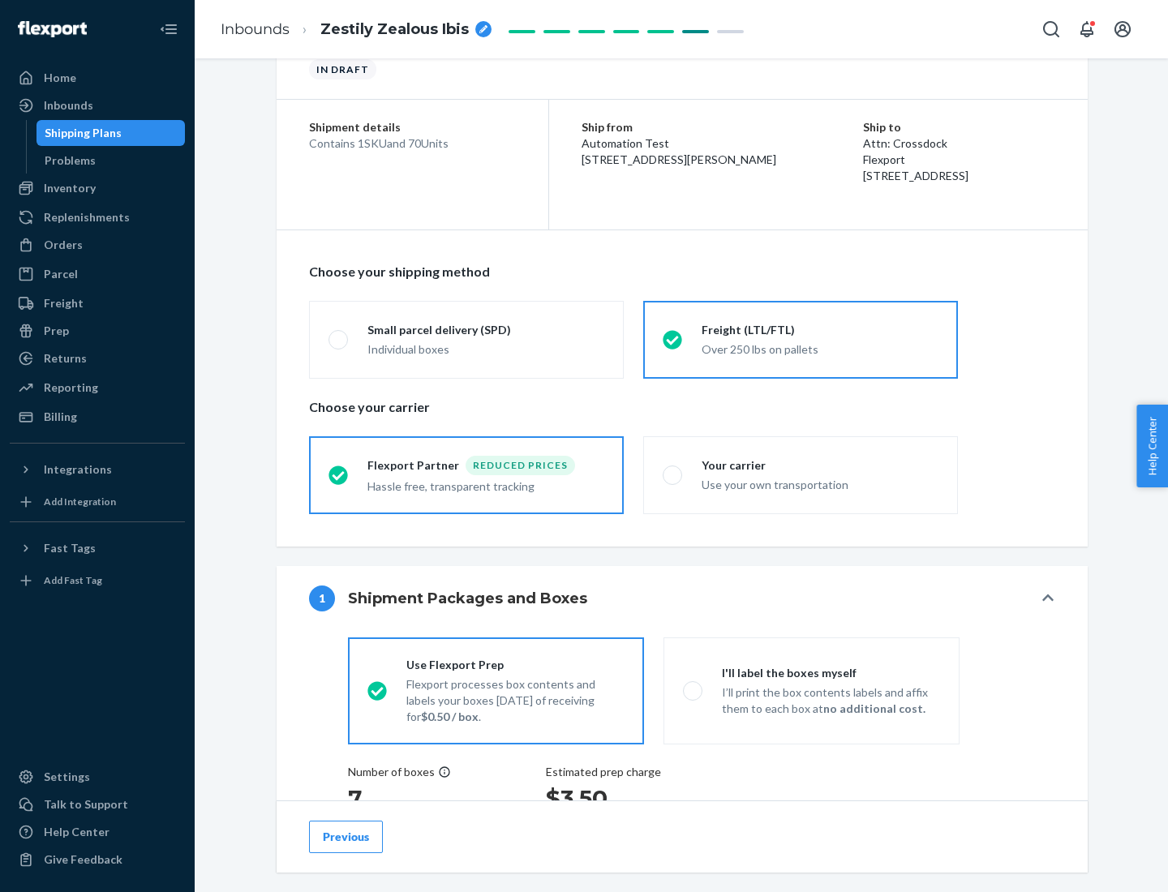
click at [467, 475] on div "Hassle free, transparent tracking" at bounding box center [486, 484] width 237 height 19
click at [339, 475] on input "Flexport Partner Reduced prices Hassle free, transparent tracking" at bounding box center [334, 475] width 11 height 11
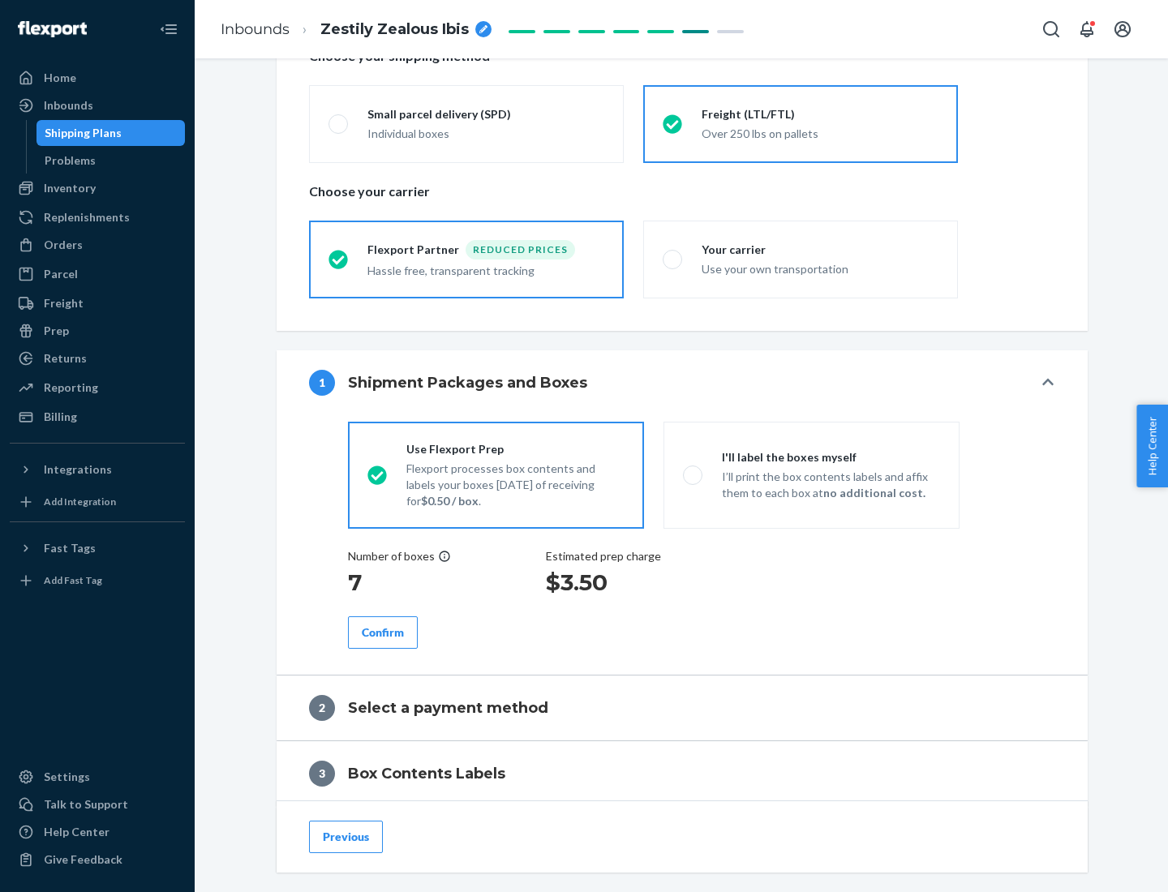
click at [811, 475] on p "I’ll print the box contents labels and affix them to each box at no additional …" at bounding box center [831, 485] width 218 height 32
click at [694, 475] on input "I'll label the boxes myself I’ll print the box contents labels and affix them t…" at bounding box center [688, 475] width 11 height 11
radio input "true"
radio input "false"
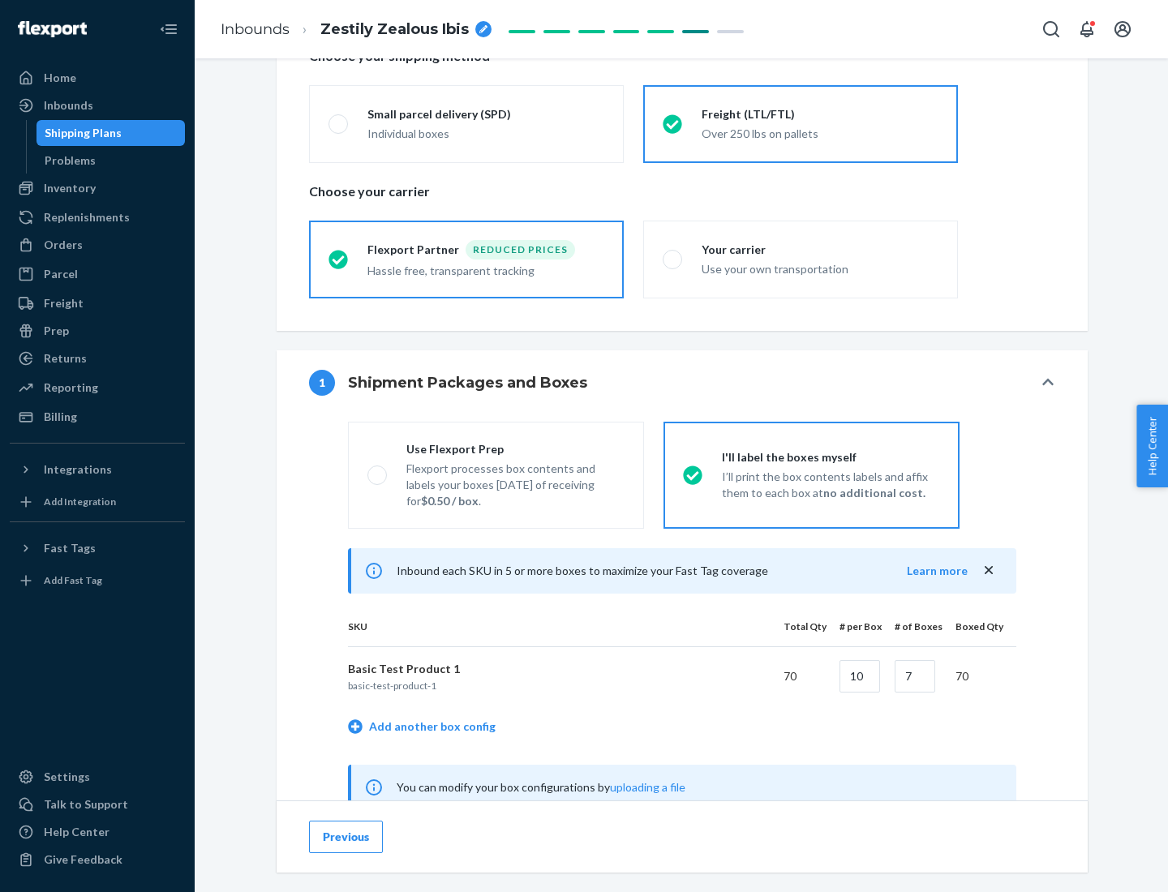
scroll to position [507, 0]
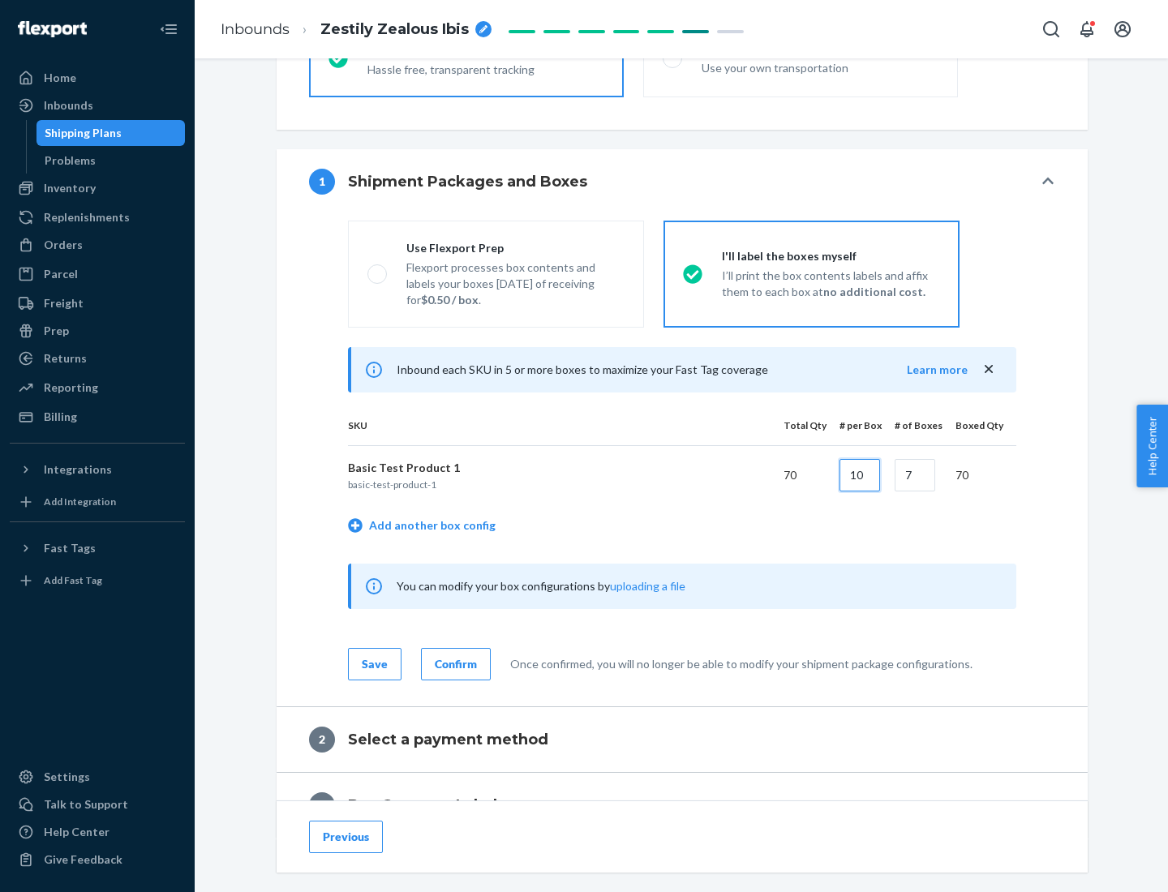
type input "10"
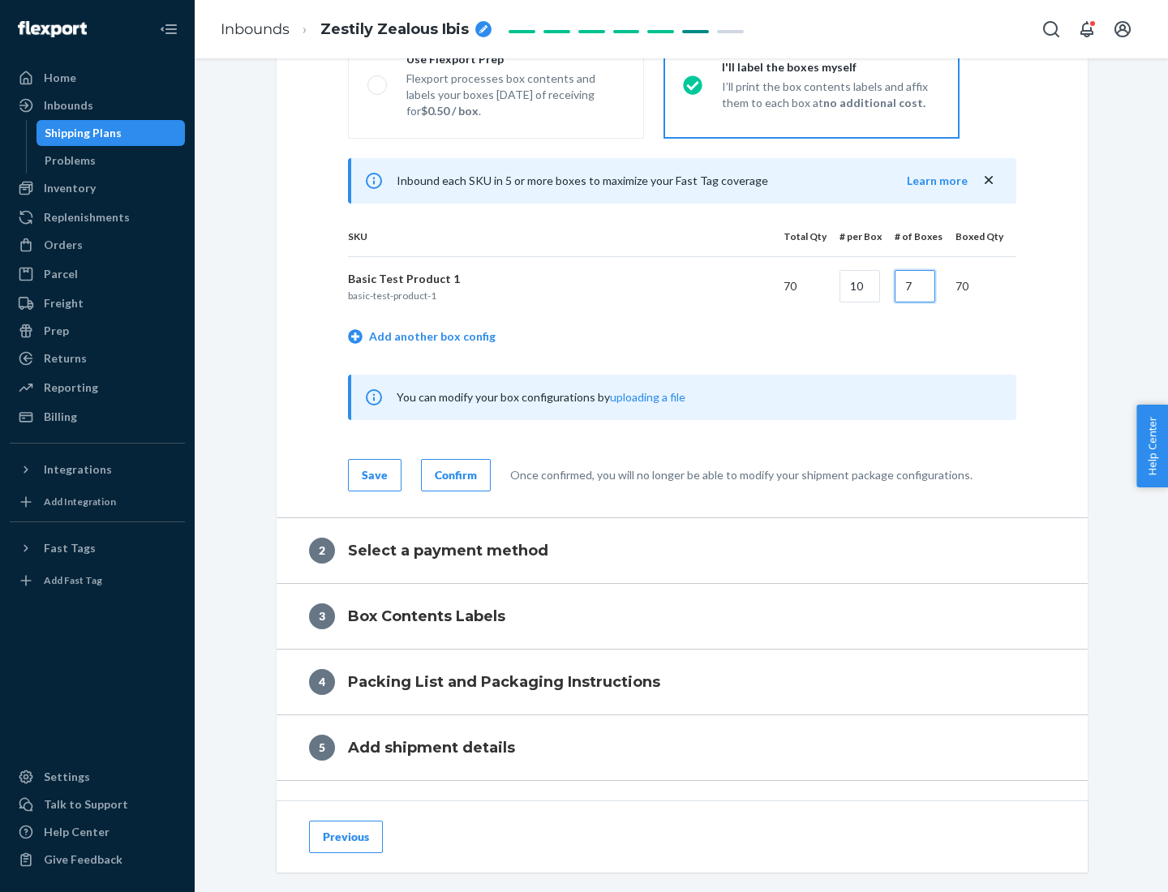
type input "7"
click at [454, 475] on div "Confirm" at bounding box center [456, 475] width 42 height 16
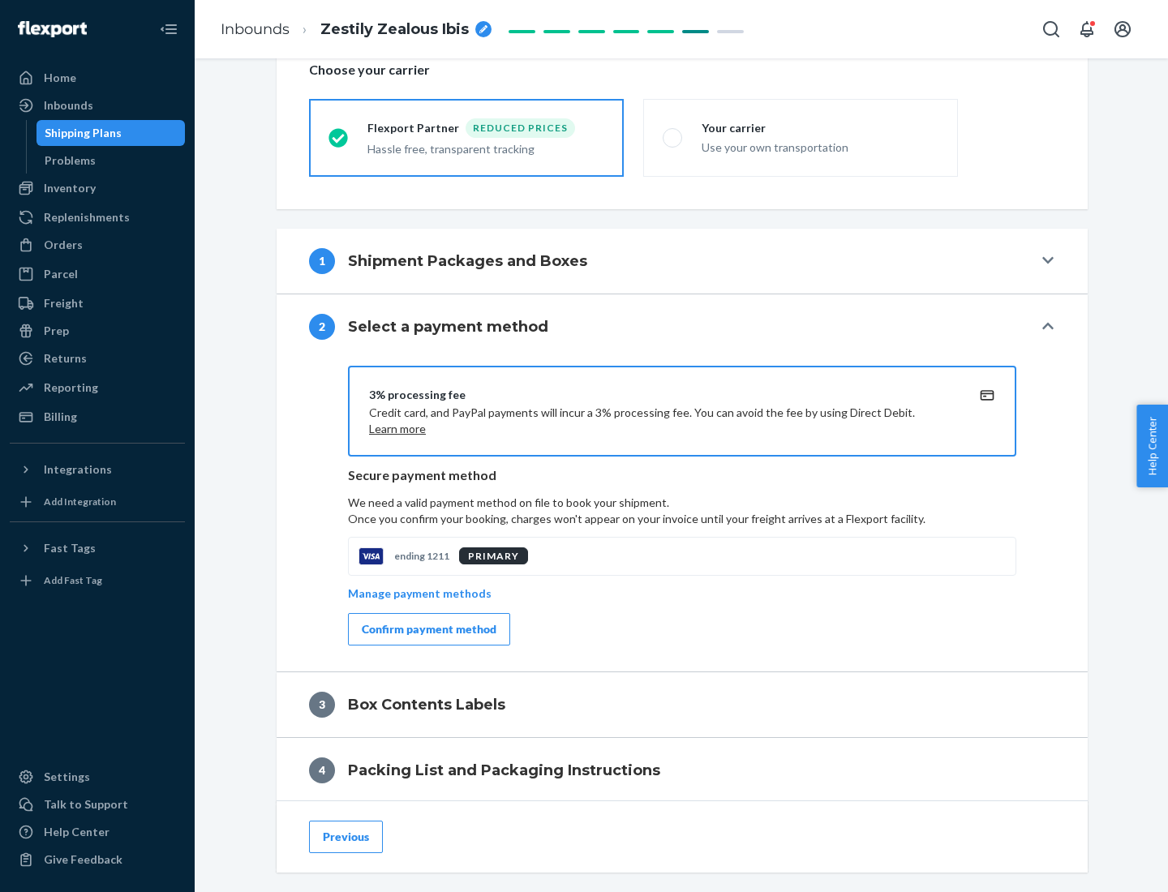
scroll to position [582, 0]
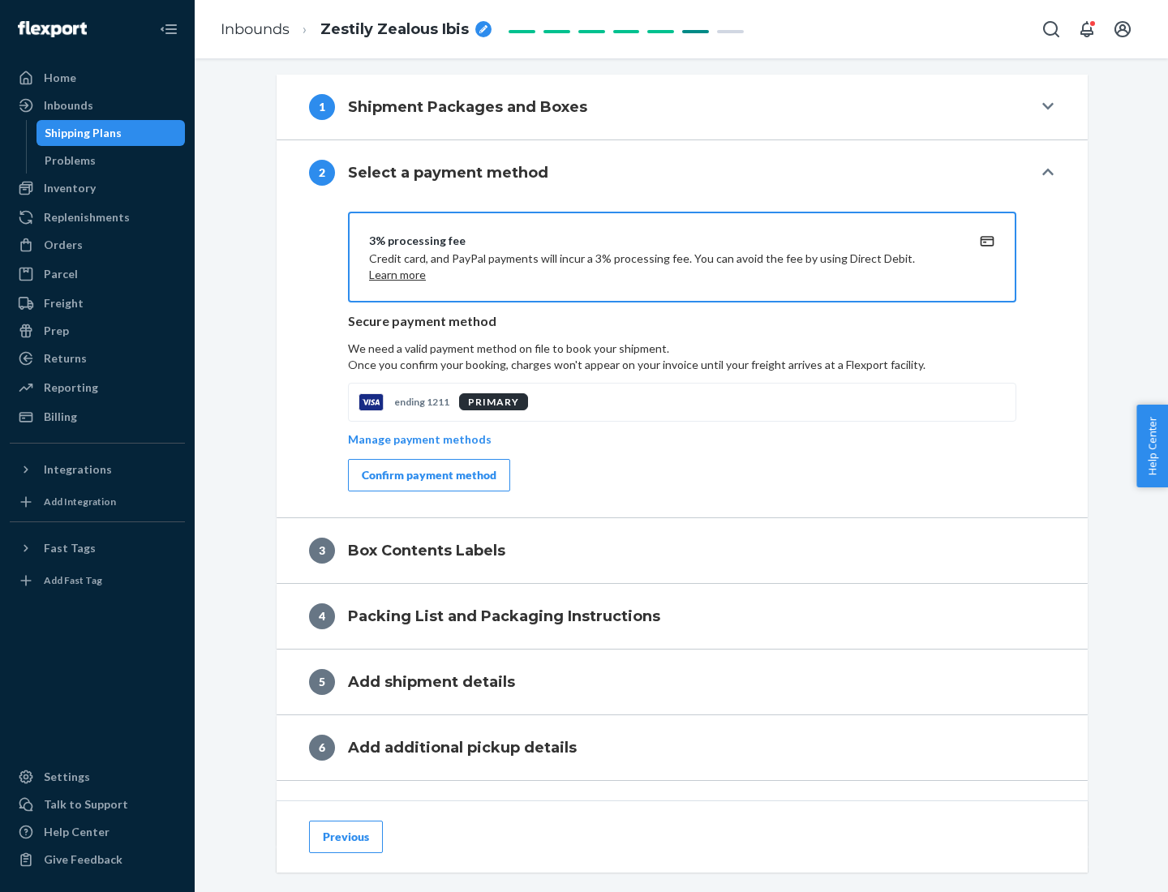
click at [428, 475] on div "Confirm payment method" at bounding box center [429, 475] width 135 height 16
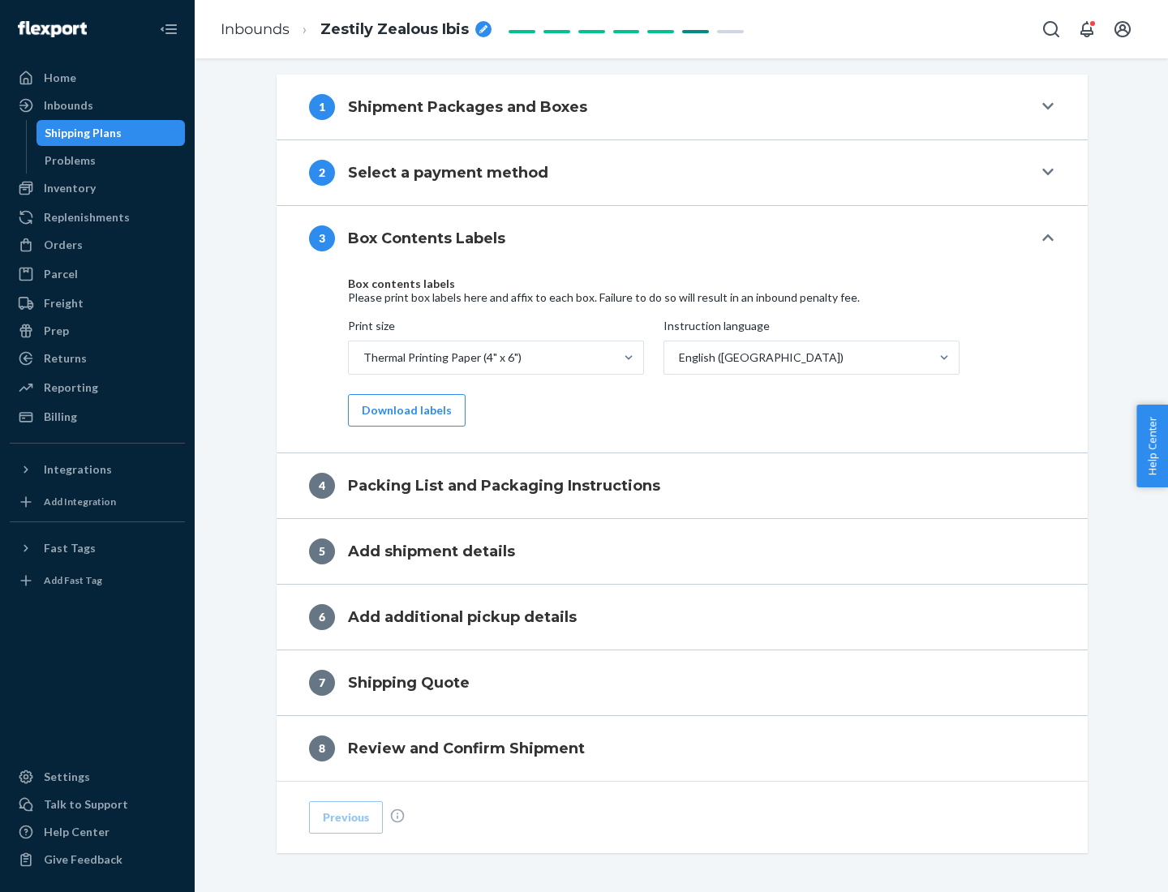
scroll to position [517, 0]
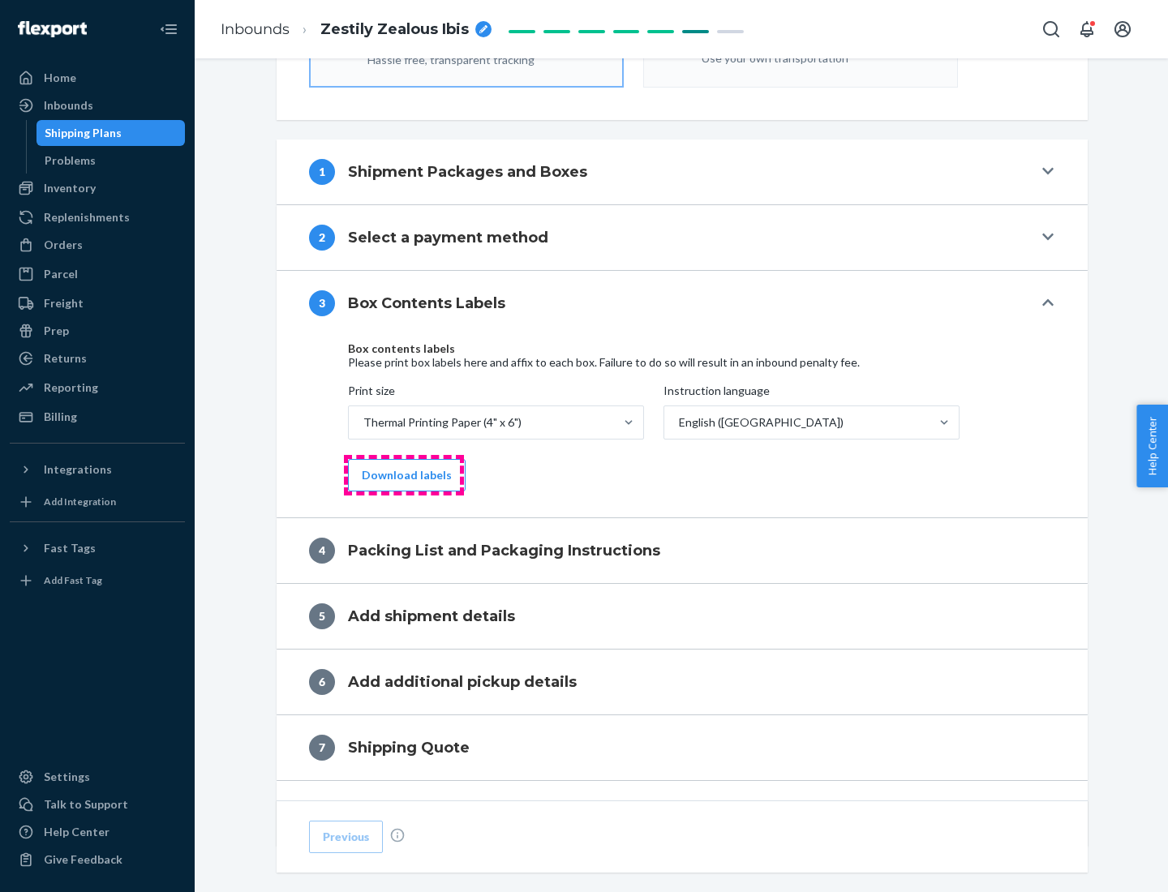
click at [403, 475] on button "Download labels" at bounding box center [407, 475] width 118 height 32
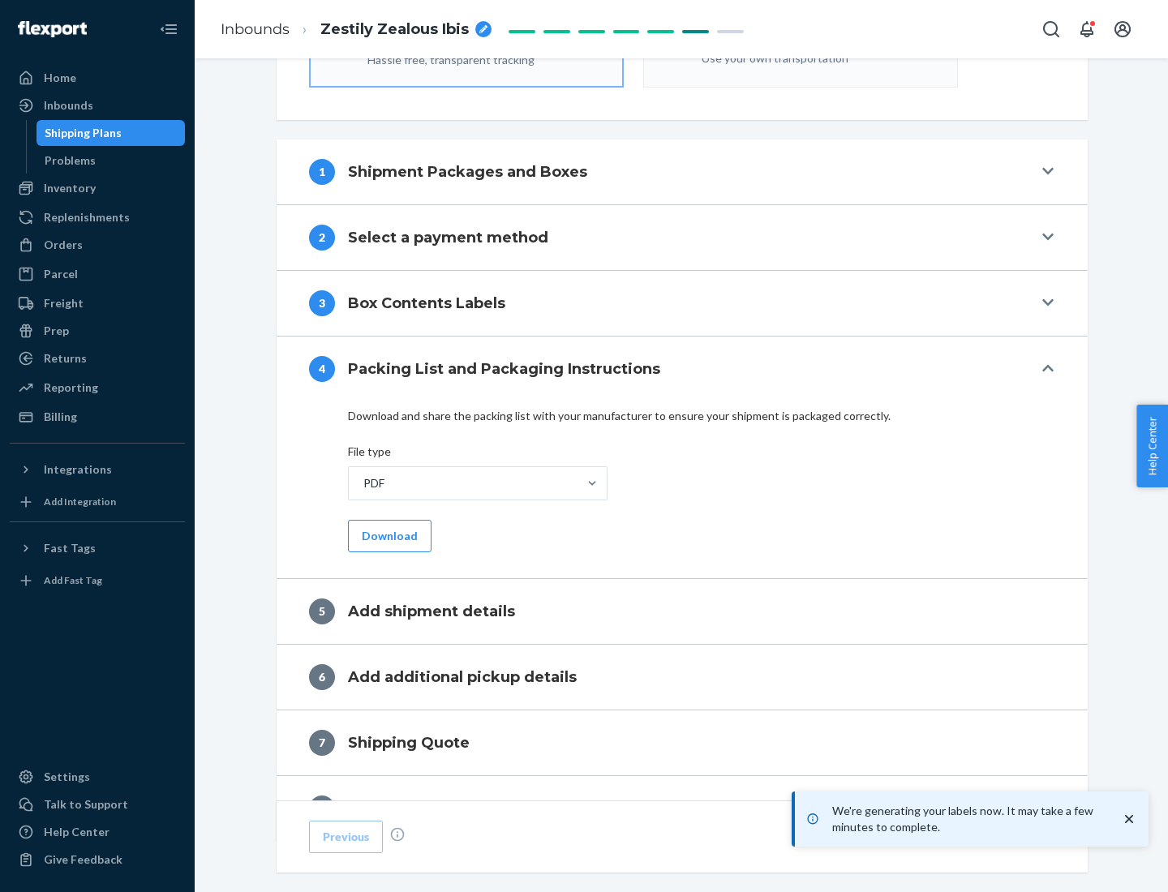
scroll to position [578, 0]
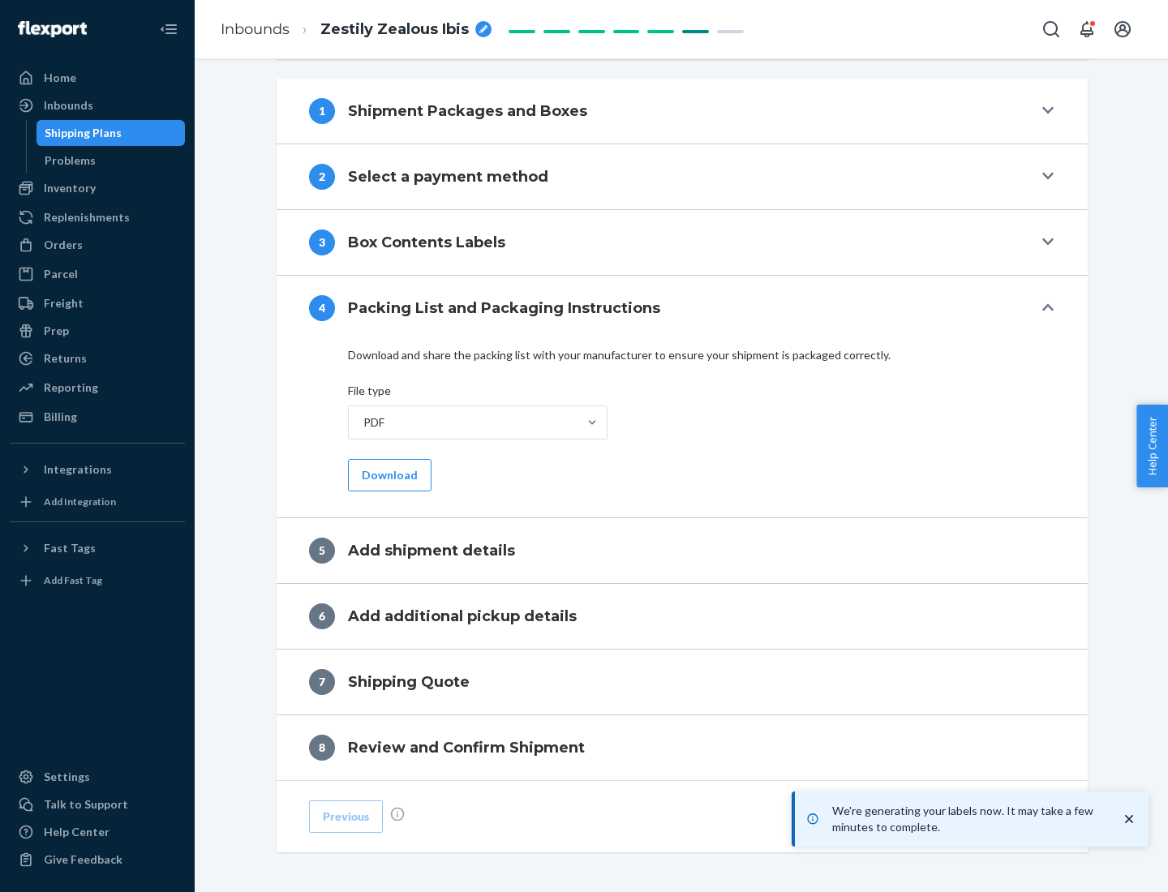
click at [388, 475] on button "Download" at bounding box center [390, 475] width 84 height 32
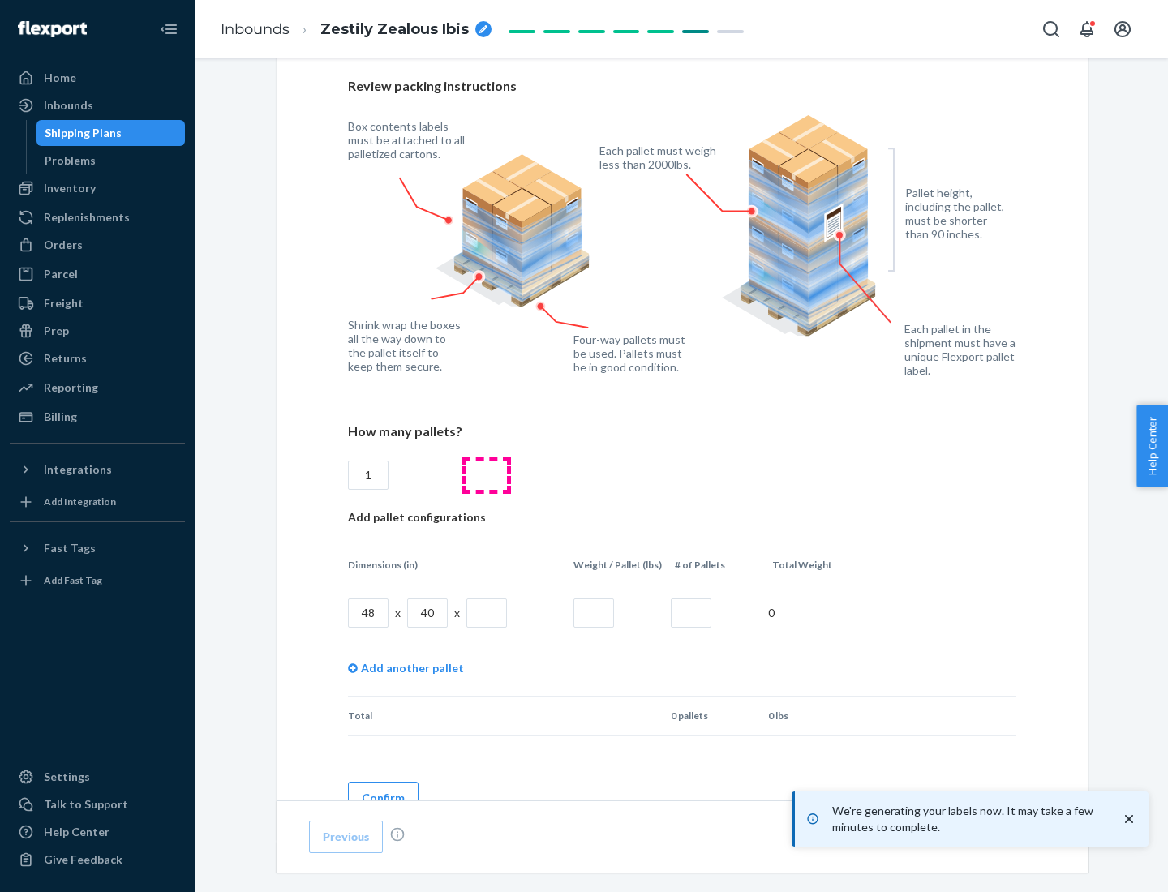
scroll to position [1179, 0]
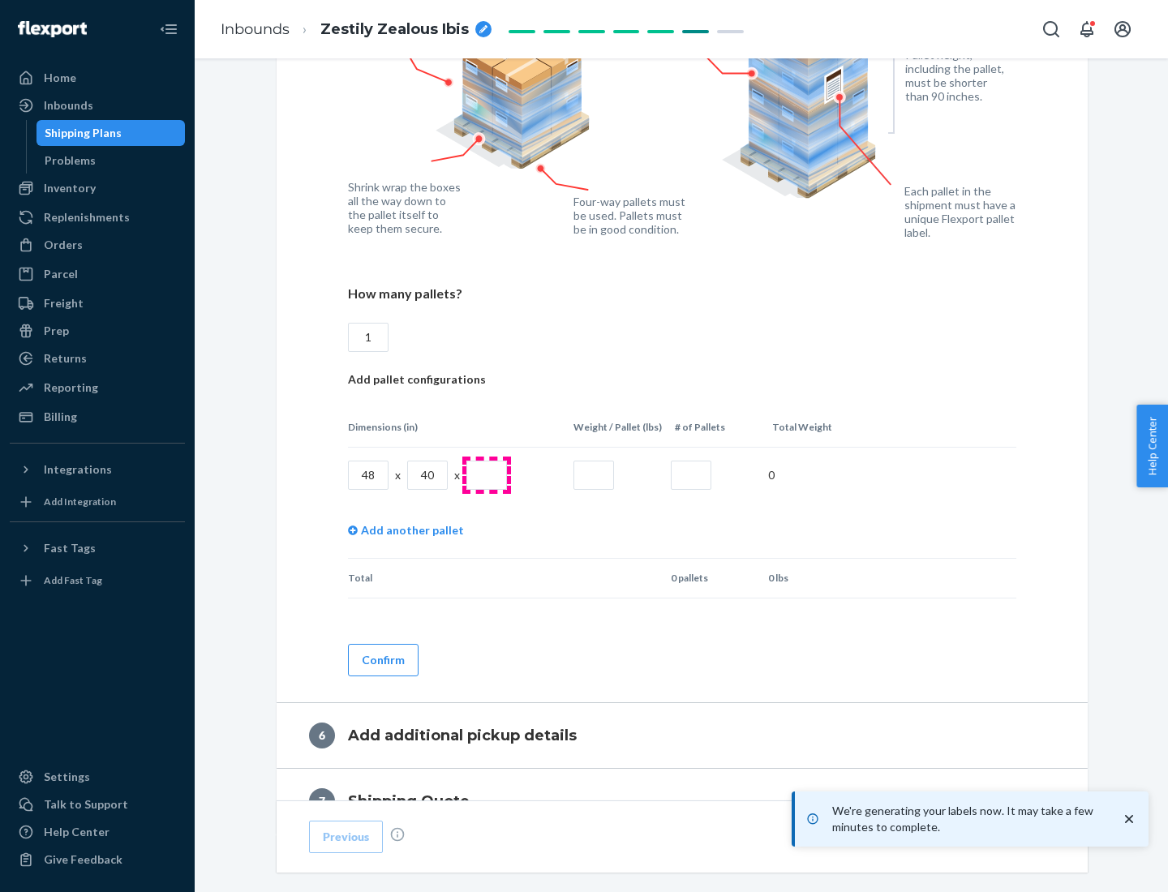
type input "1"
type input "40"
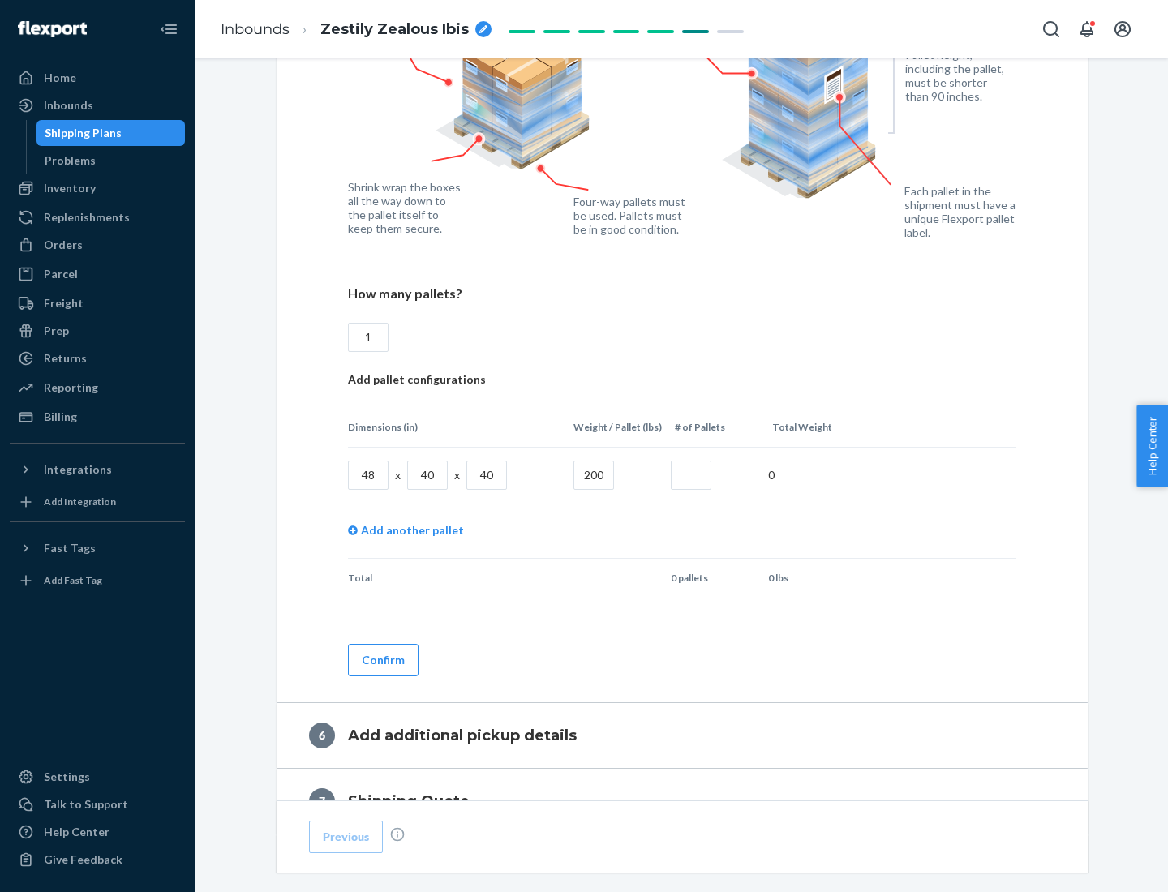
type input "200"
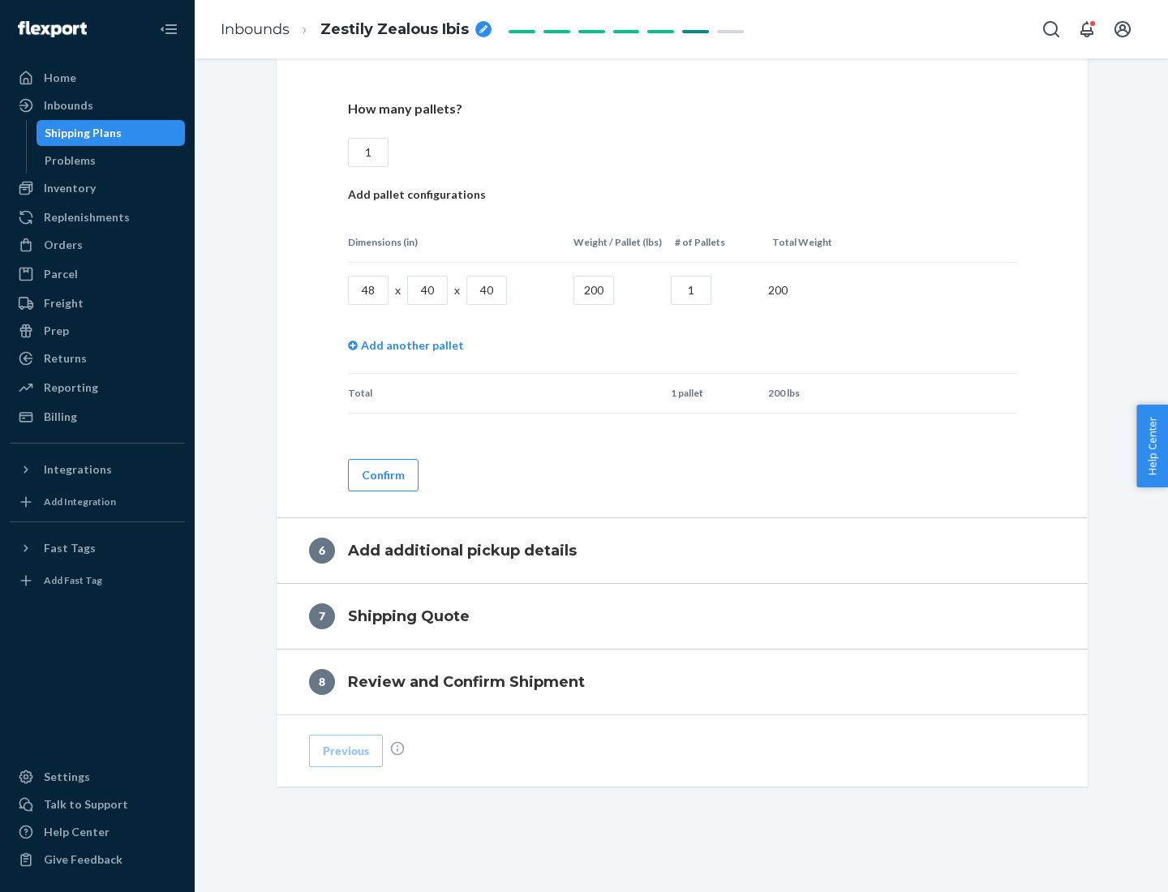
type input "1"
click at [382, 475] on button "Confirm" at bounding box center [383, 475] width 71 height 32
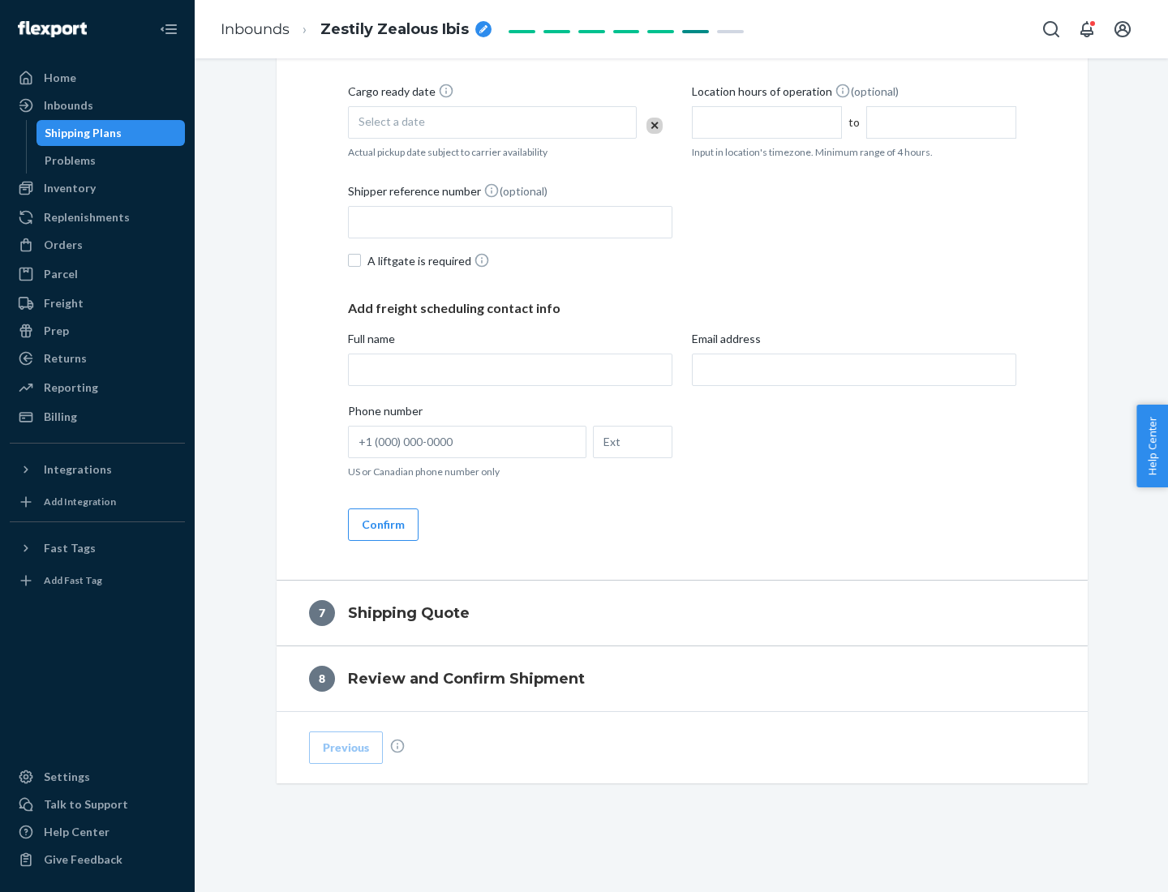
scroll to position [621, 0]
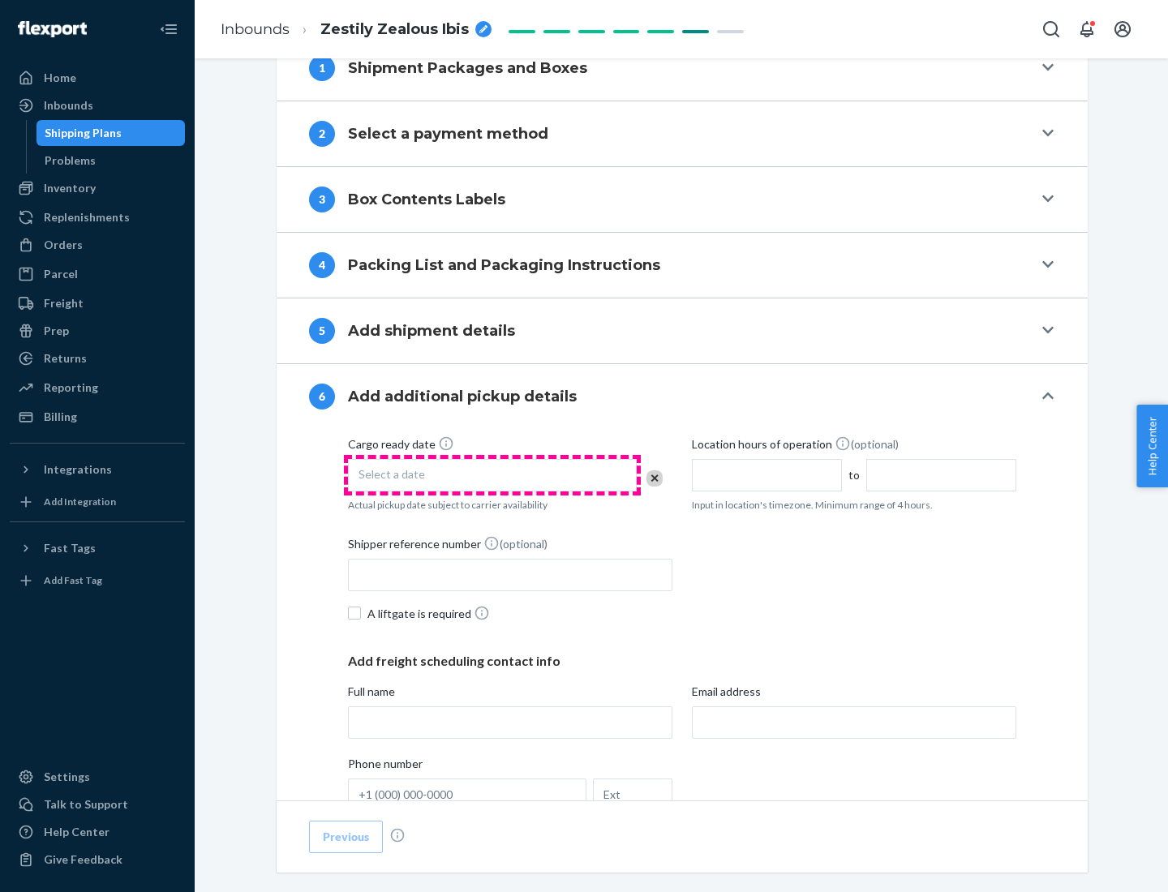
click at [492, 475] on div "Select a date" at bounding box center [492, 475] width 289 height 32
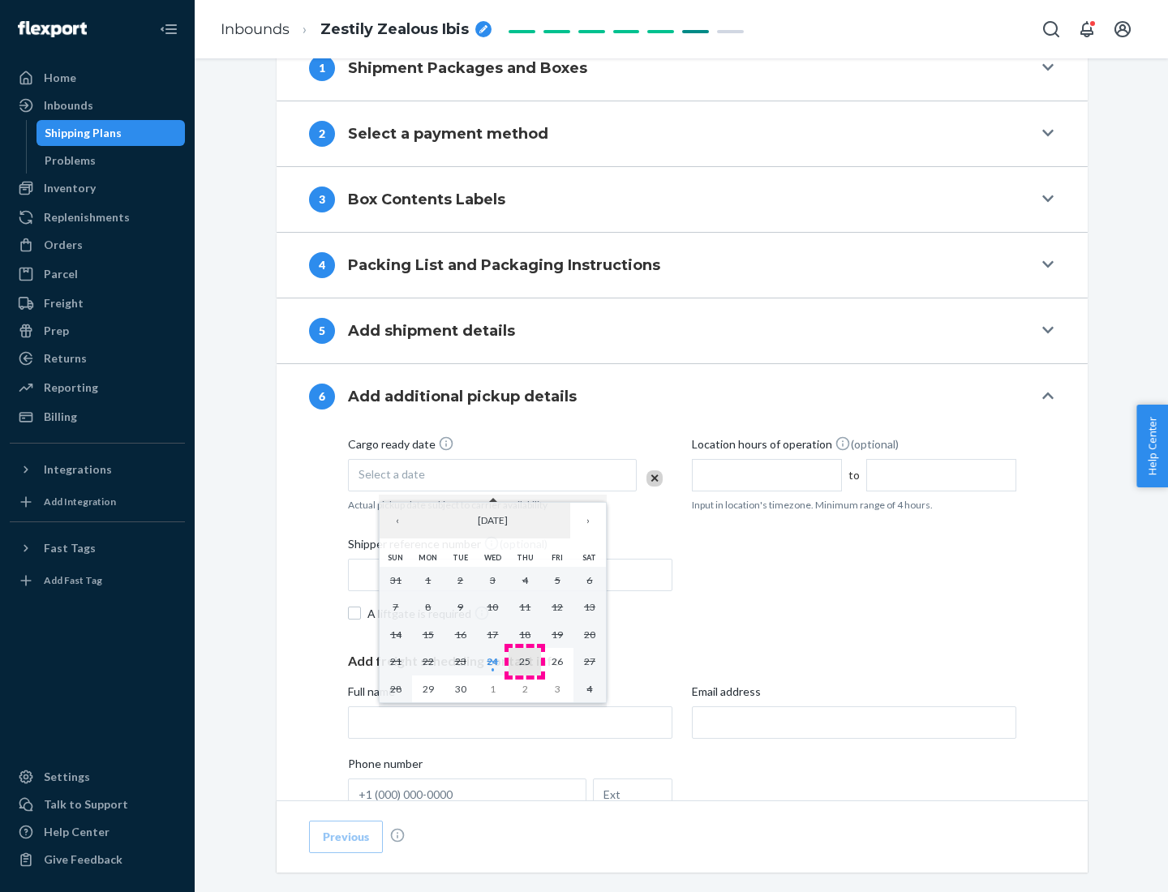
click at [525, 661] on abbr "25" at bounding box center [524, 662] width 11 height 12
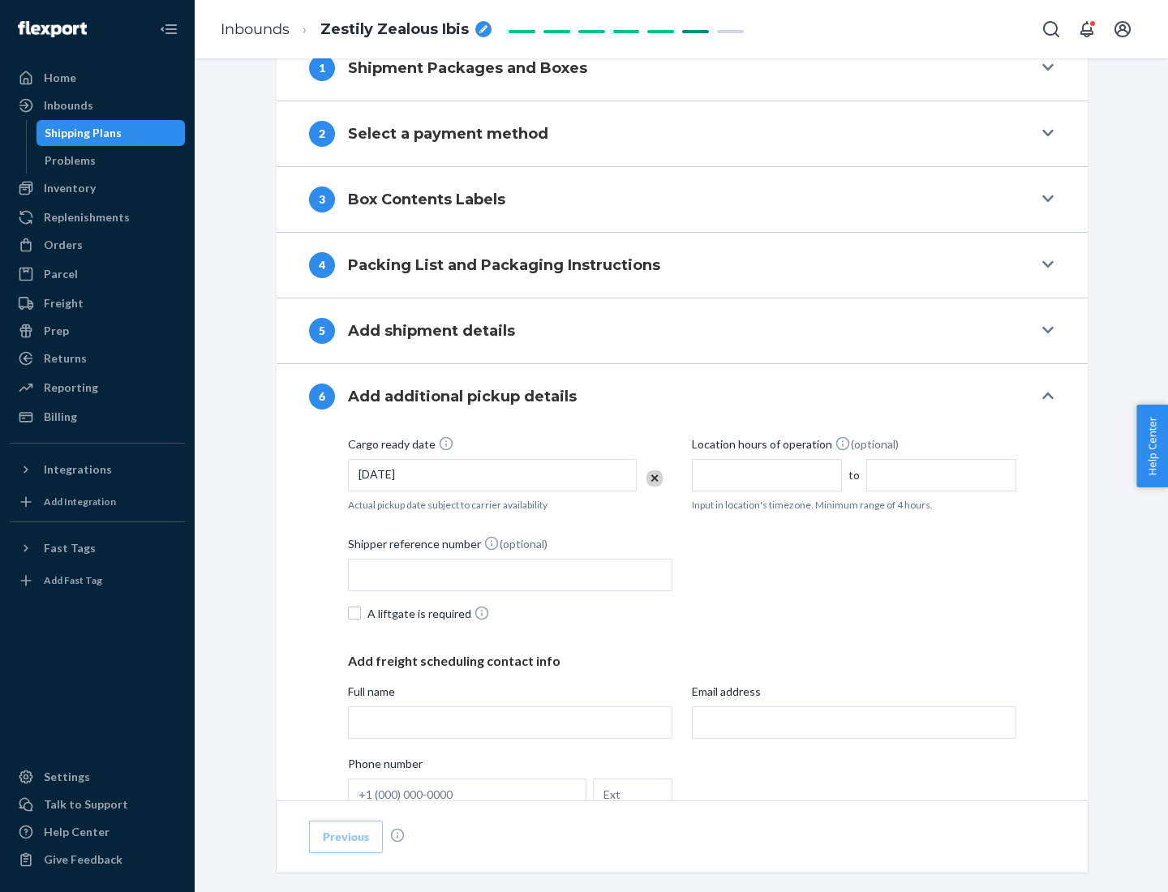
scroll to position [868, 0]
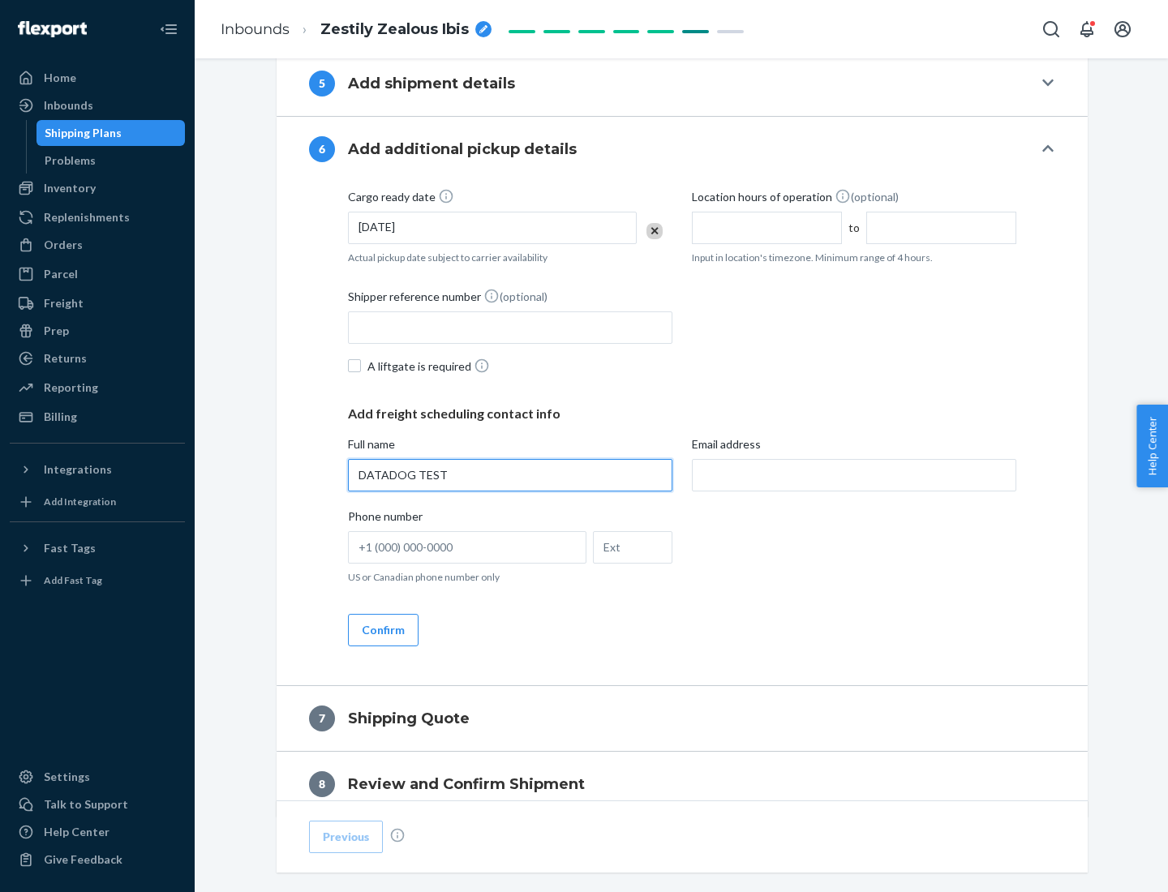
type input "DATADOG TEST"
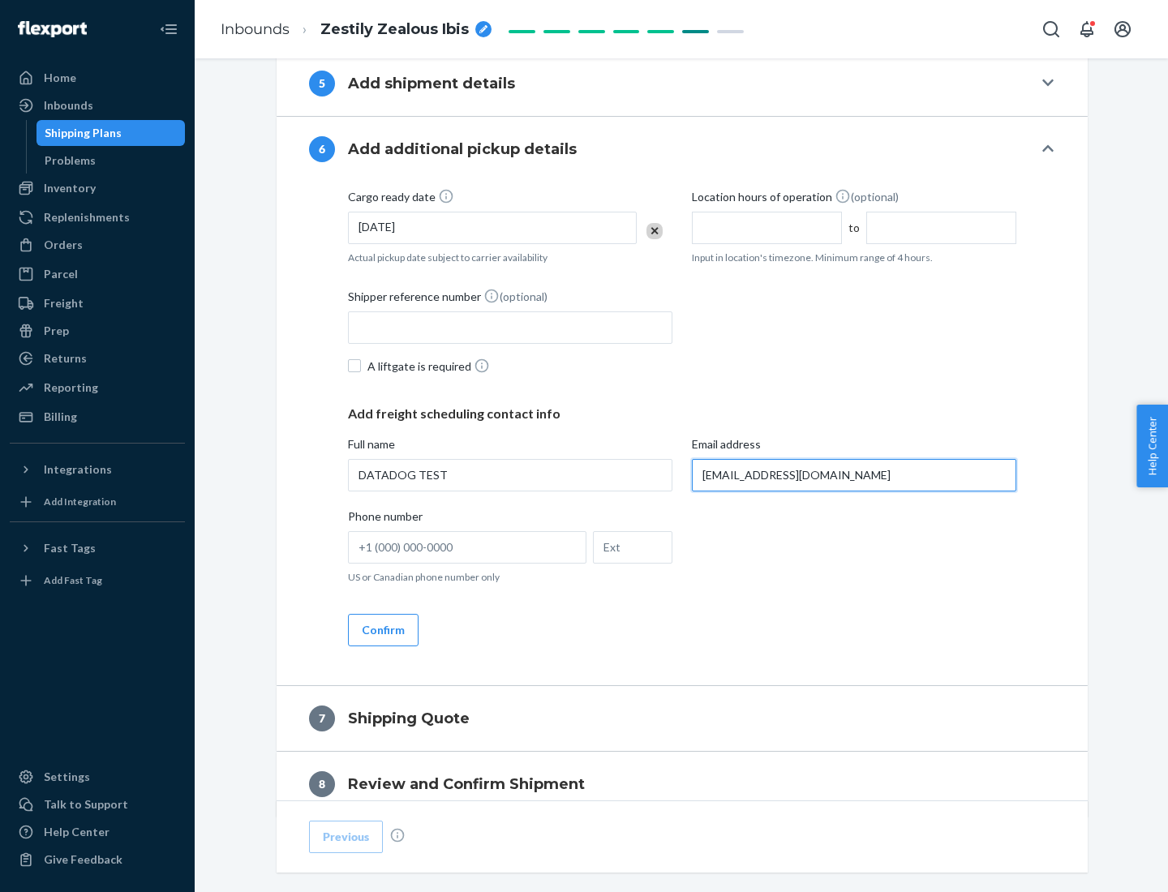
scroll to position [940, 0]
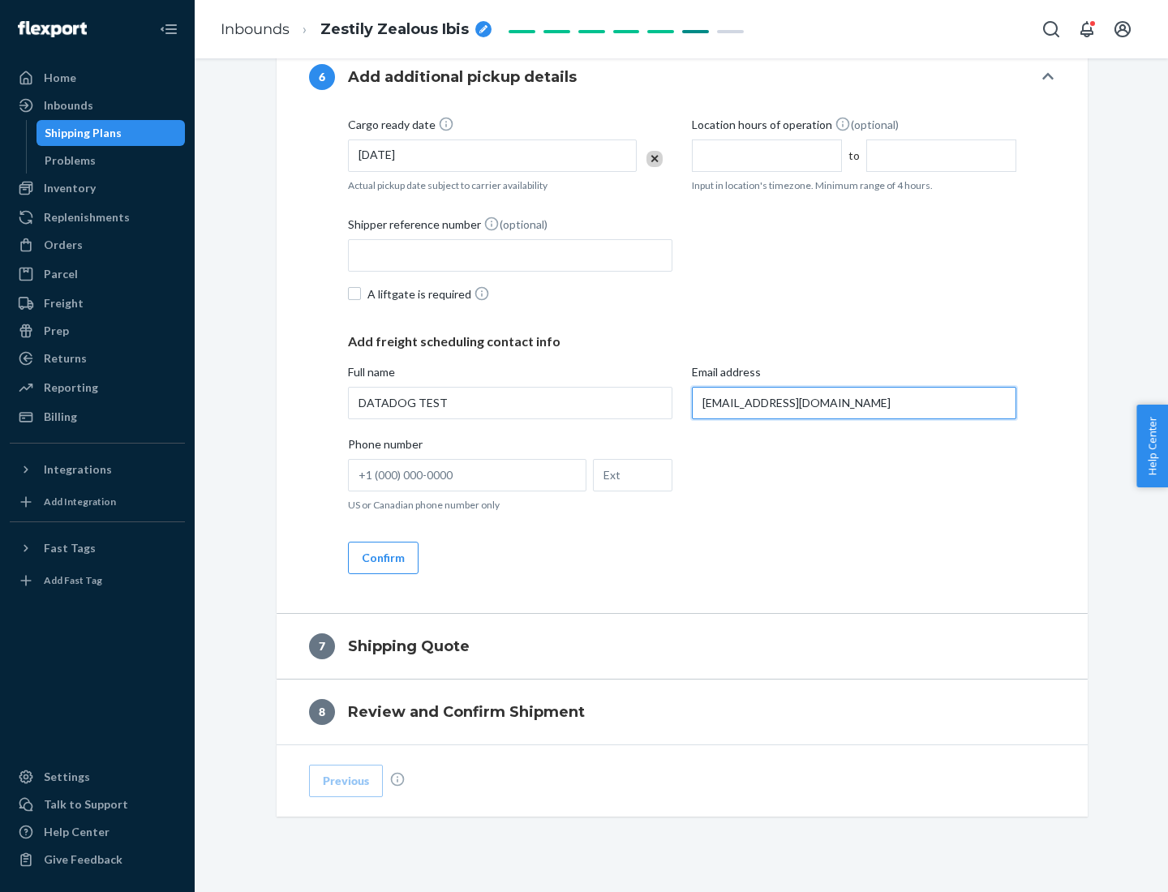
type input "[EMAIL_ADDRESS][DOMAIN_NAME]"
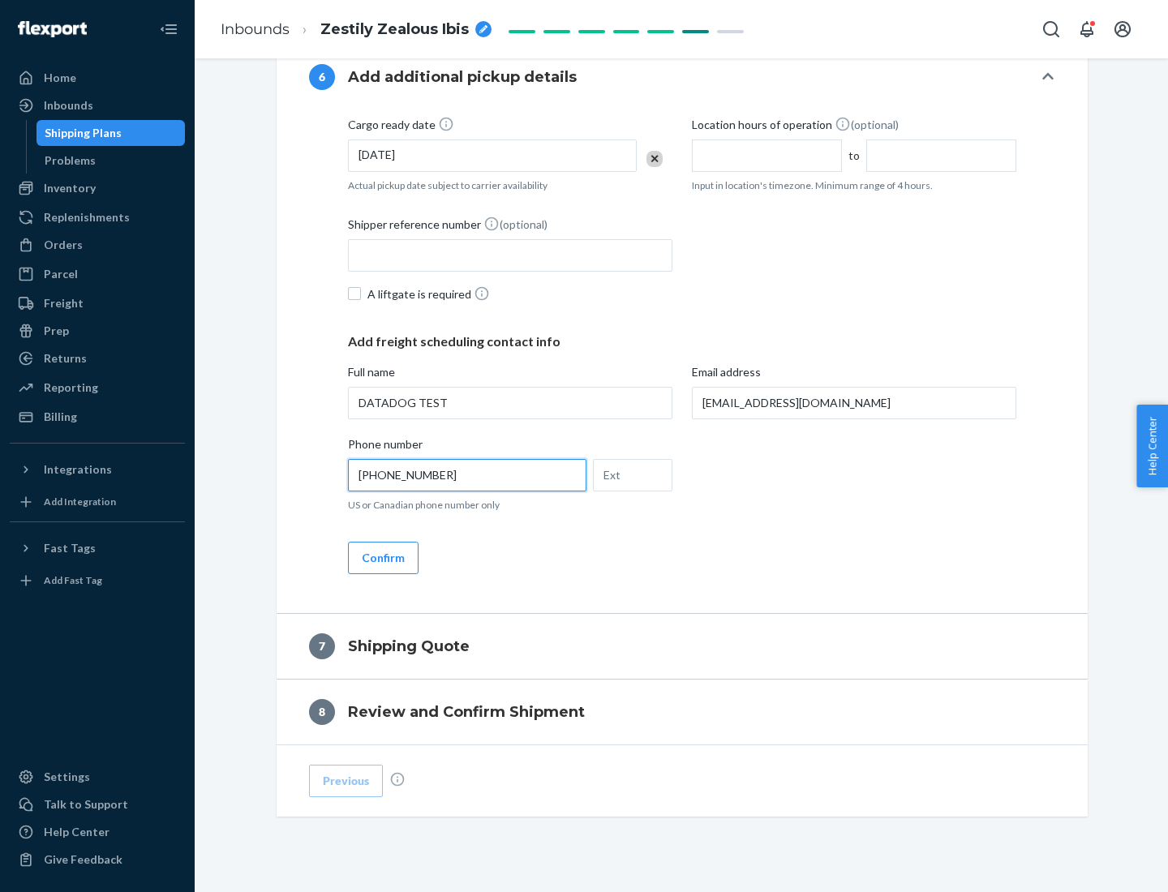
scroll to position [974, 0]
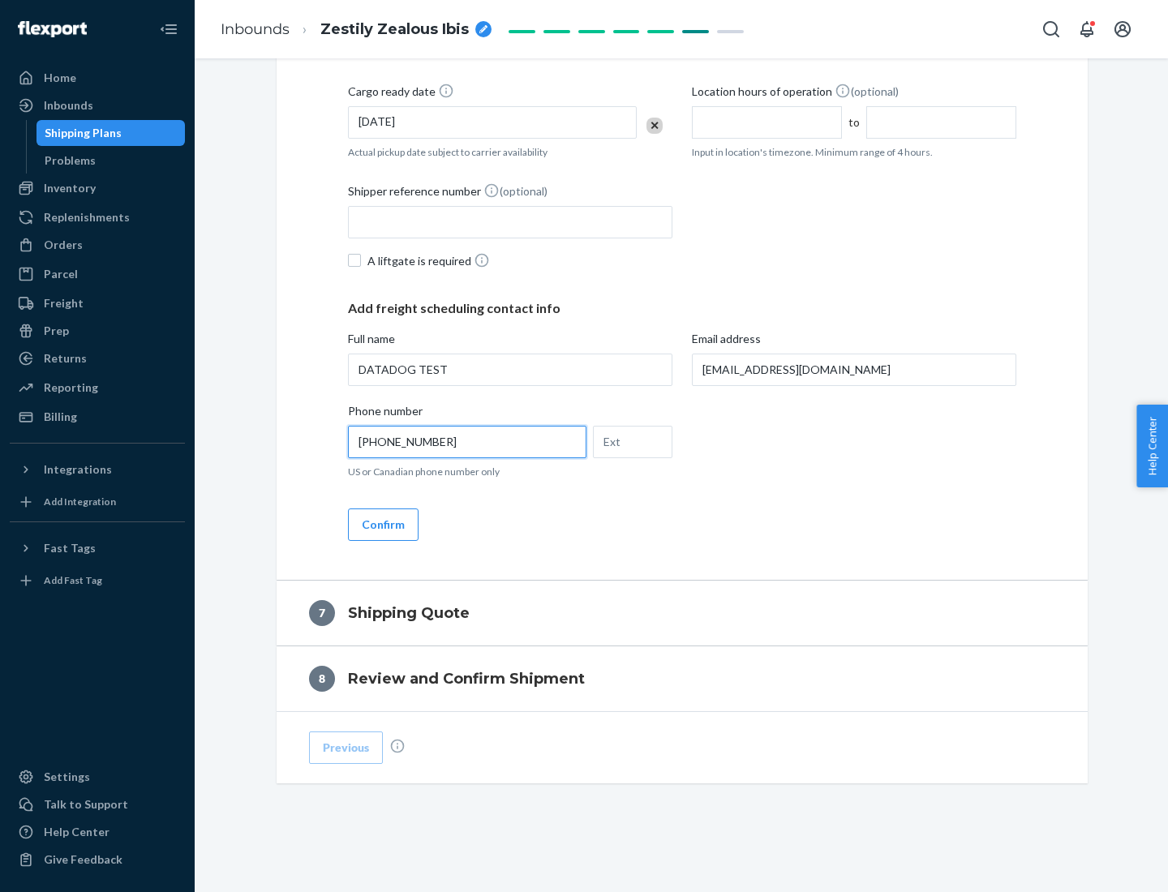
type input "[PHONE_NUMBER]"
click at [382, 524] on button "Confirm" at bounding box center [383, 525] width 71 height 32
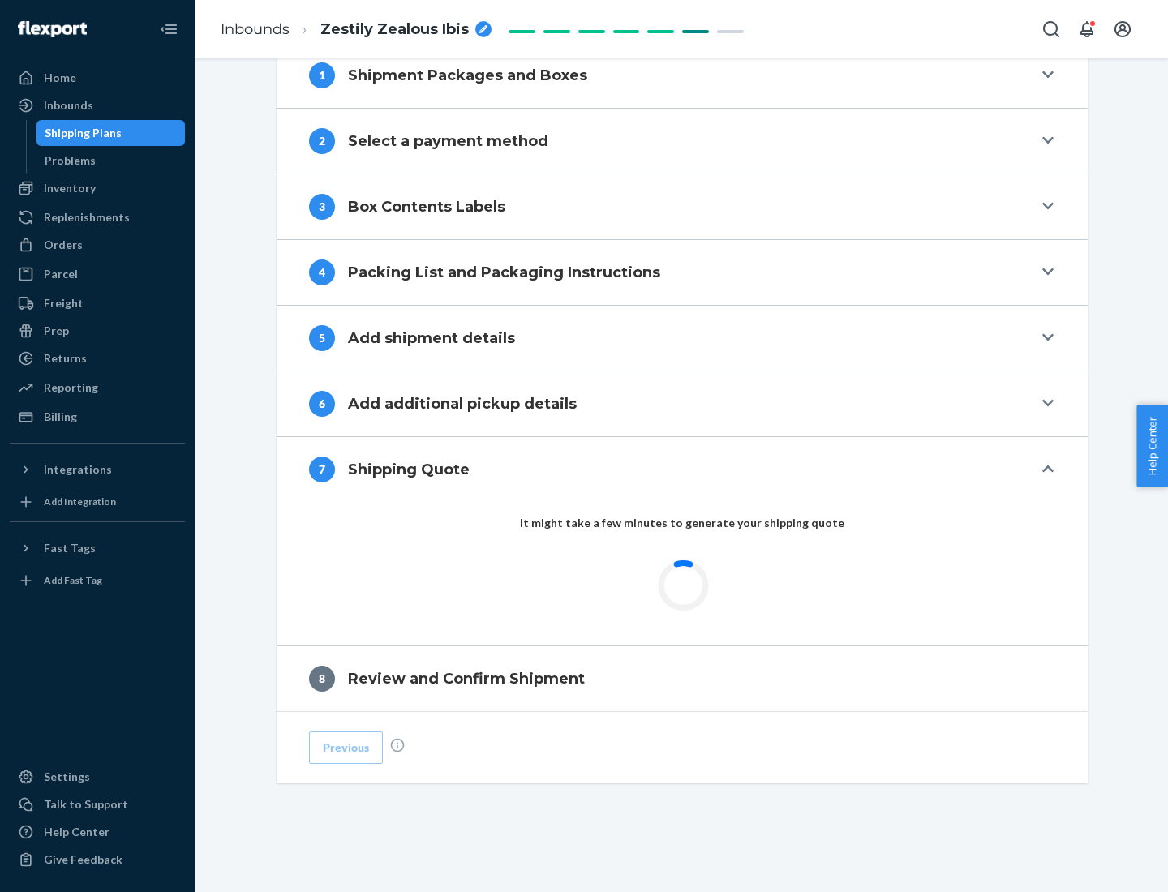
scroll to position [672, 0]
